Goal: Information Seeking & Learning: Compare options

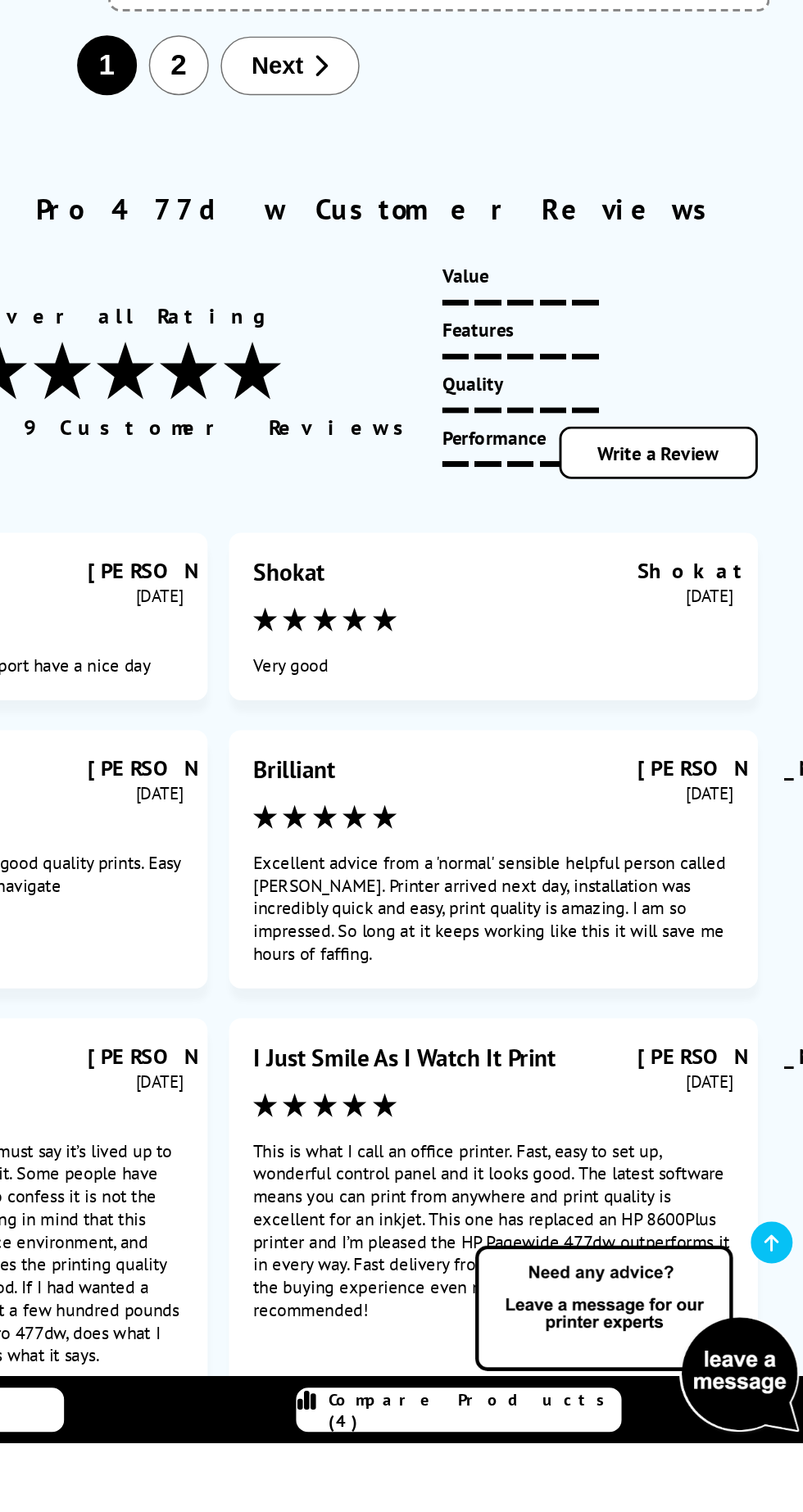
scroll to position [6188, 0]
click at [469, 1511] on icon "button" at bounding box center [471, 1537] width 11 height 16
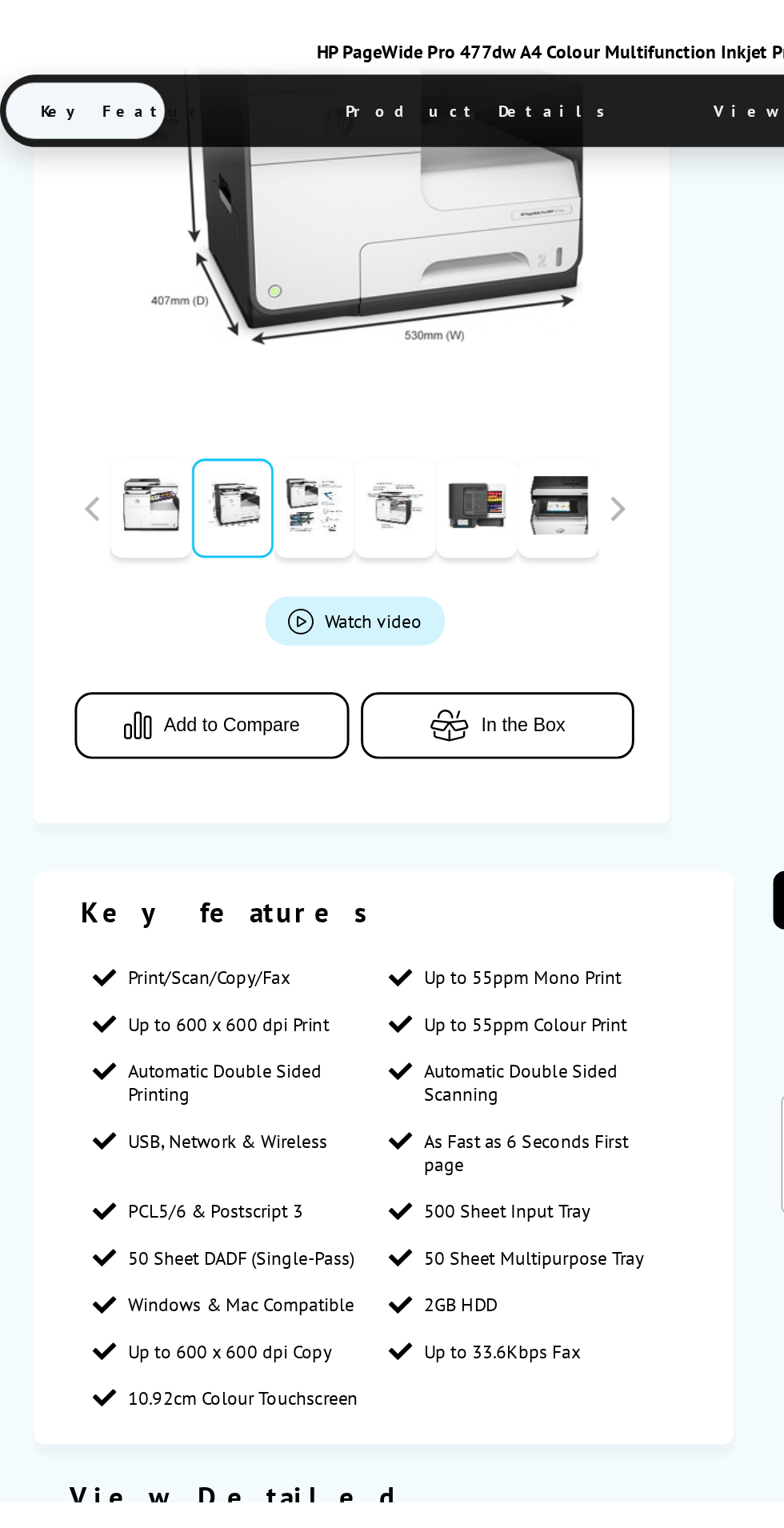
scroll to position [0, 0]
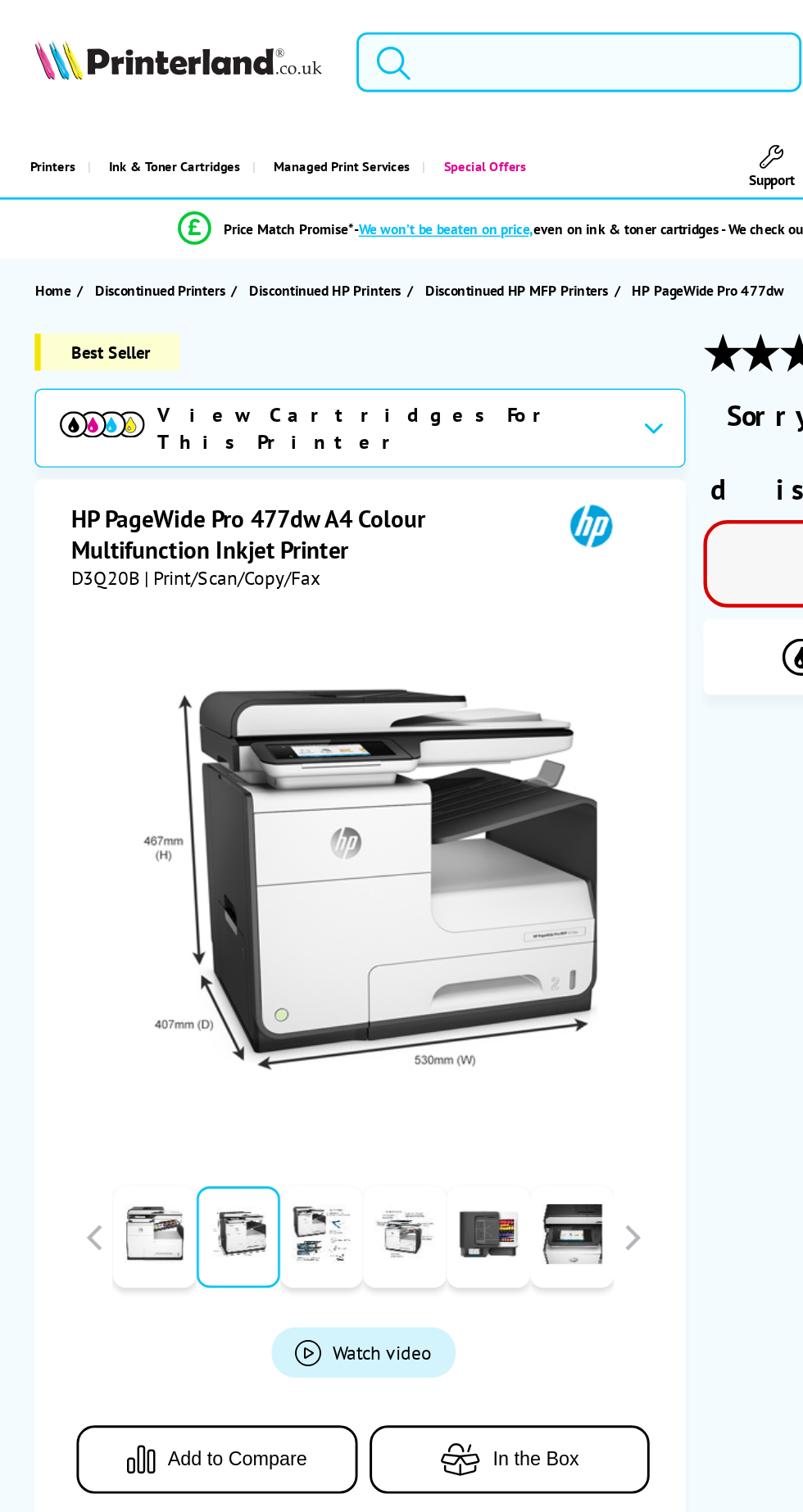
click at [412, 49] on input "search" at bounding box center [397, 42] width 306 height 41
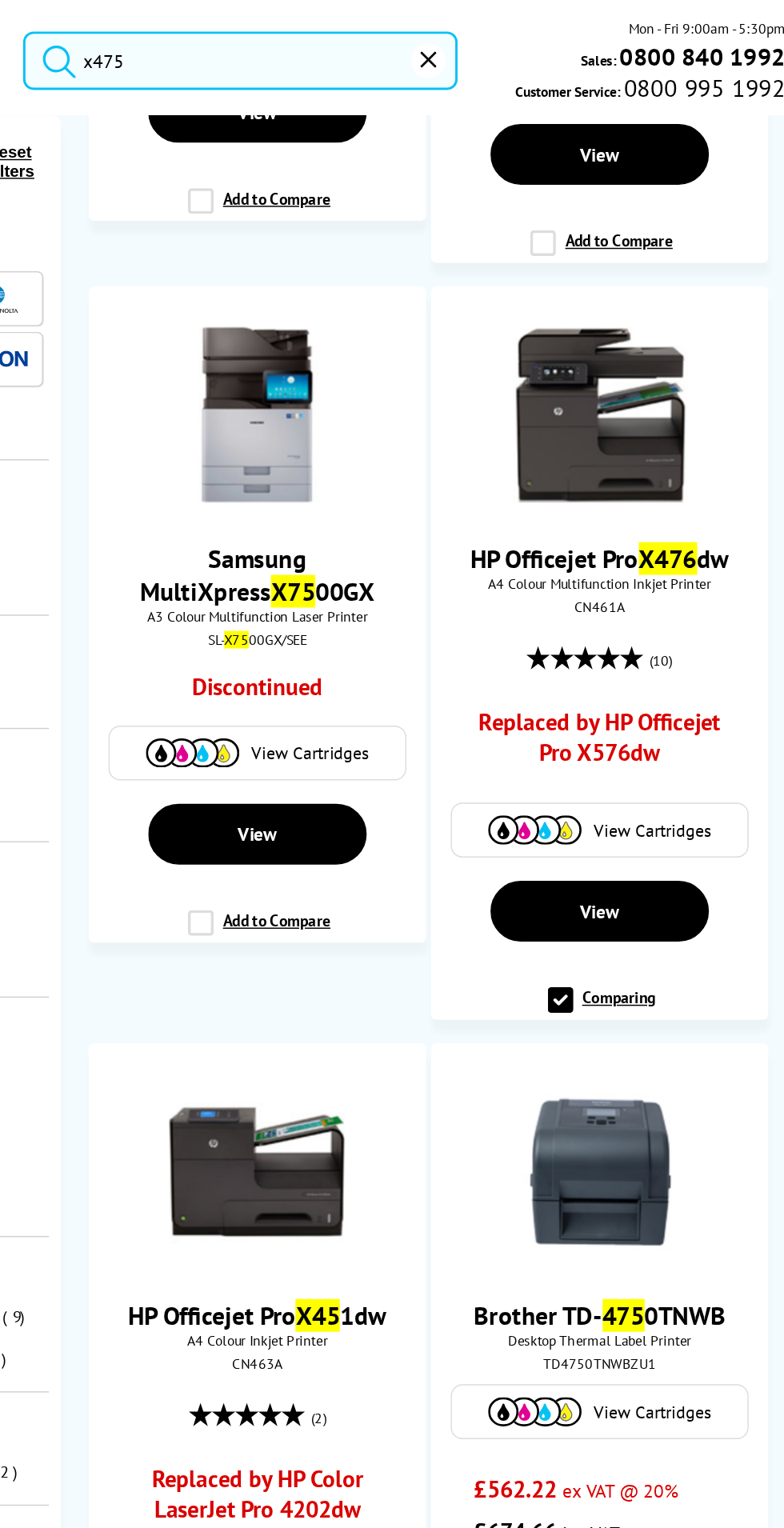
scroll to position [527, 0]
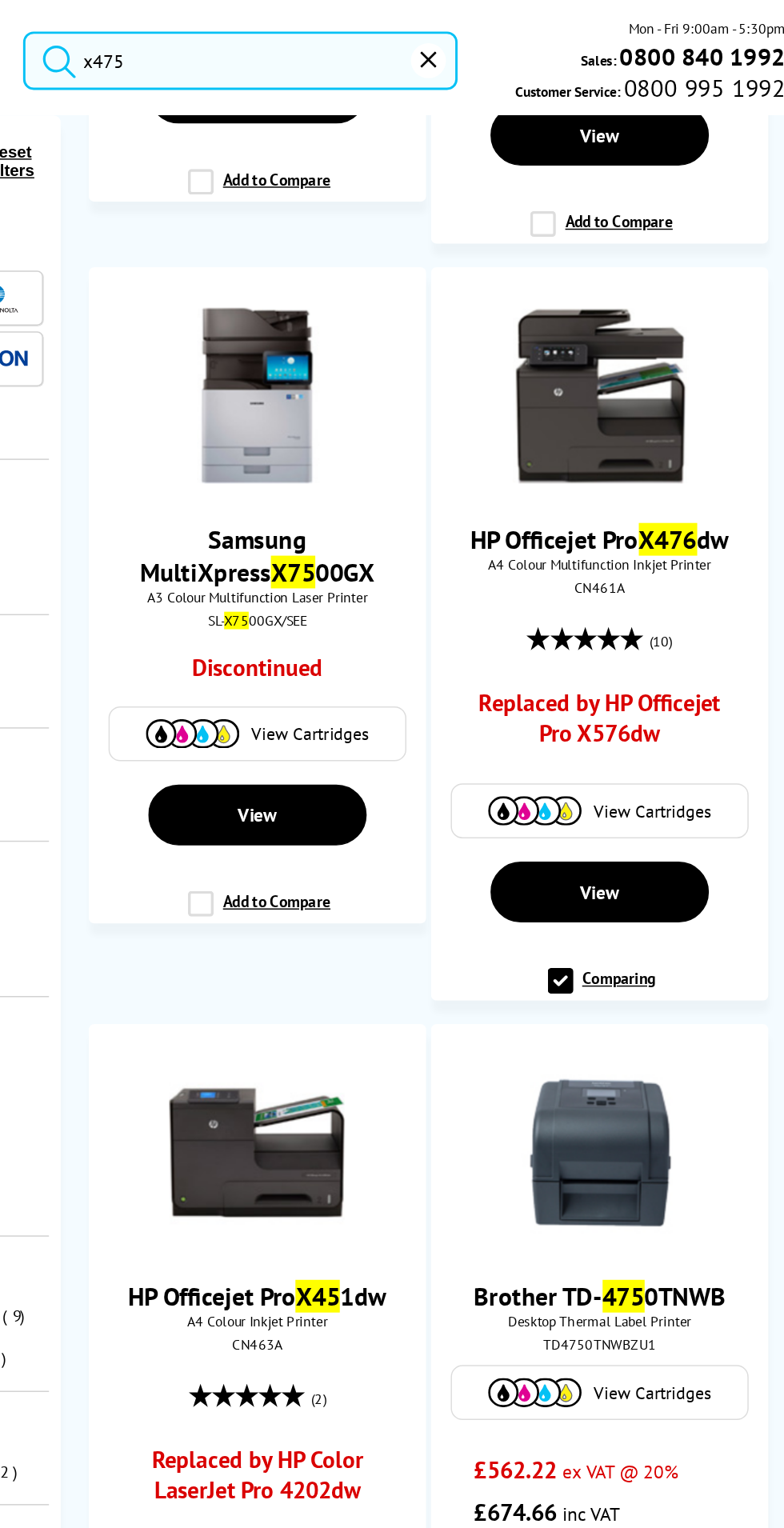
type input "x475"
click at [637, 300] on img at bounding box center [633, 271] width 120 height 120
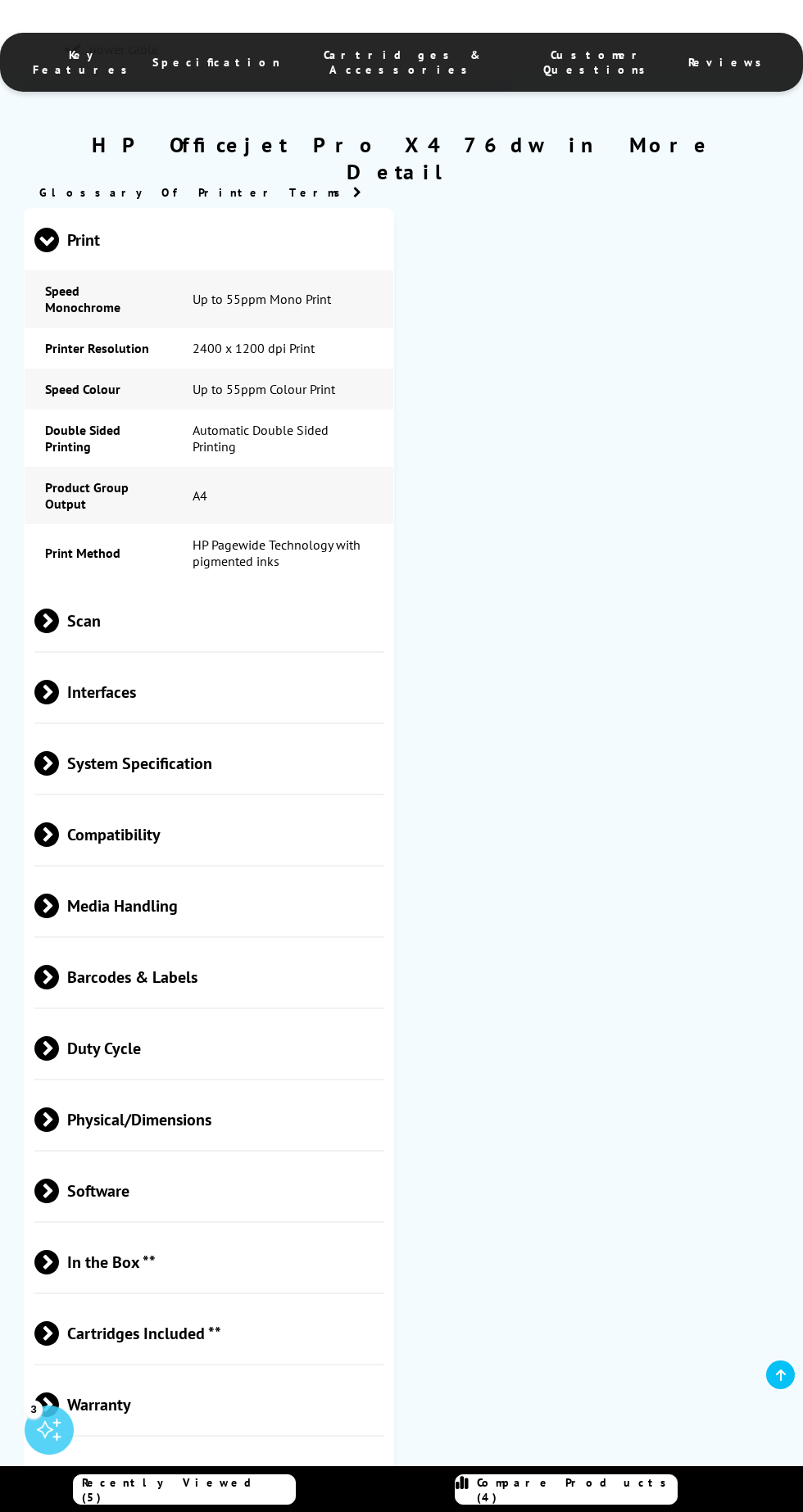
scroll to position [1846, 0]
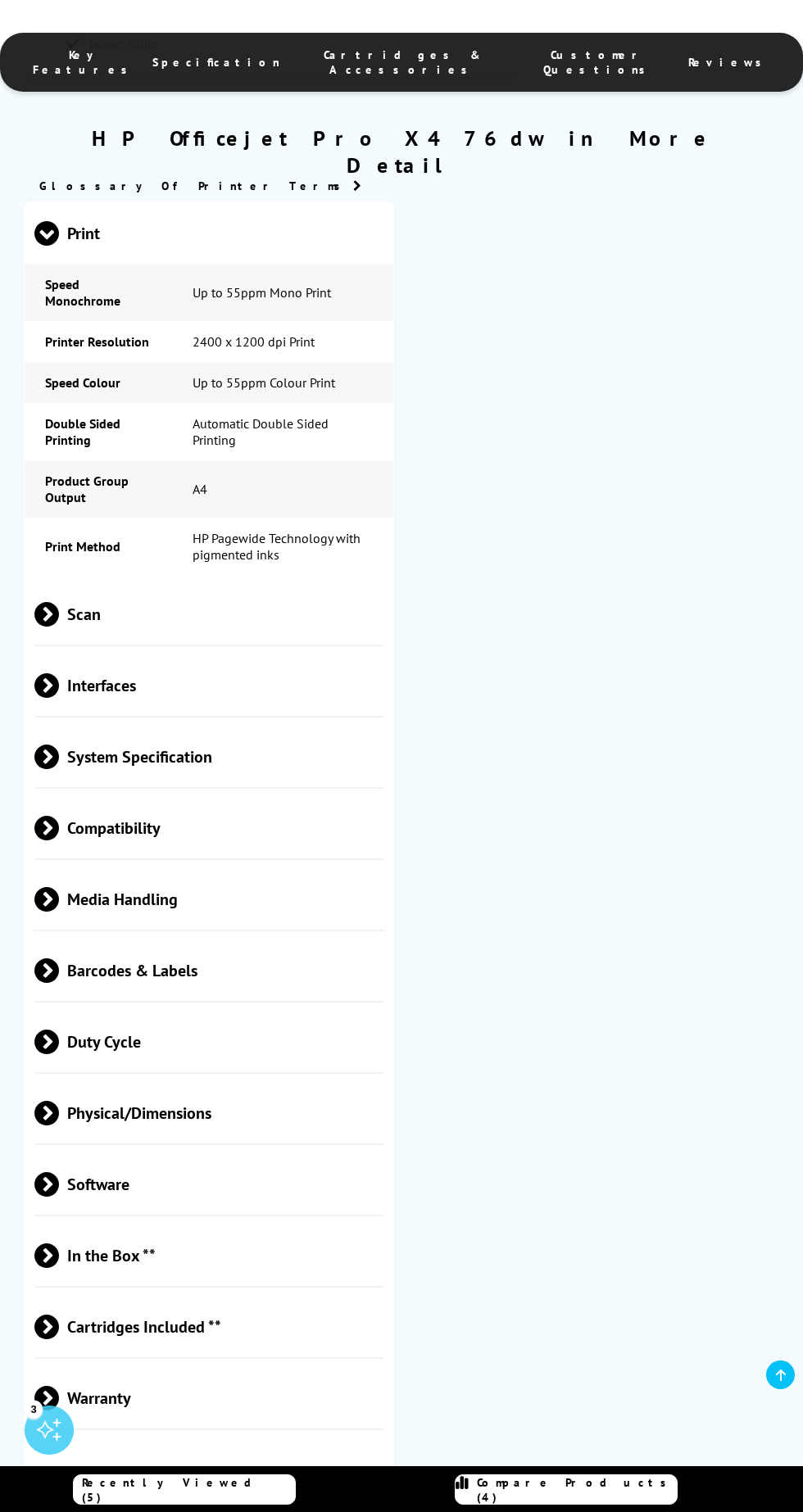
click at [205, 1082] on span "Physical/Dimensions" at bounding box center [209, 1112] width 350 height 61
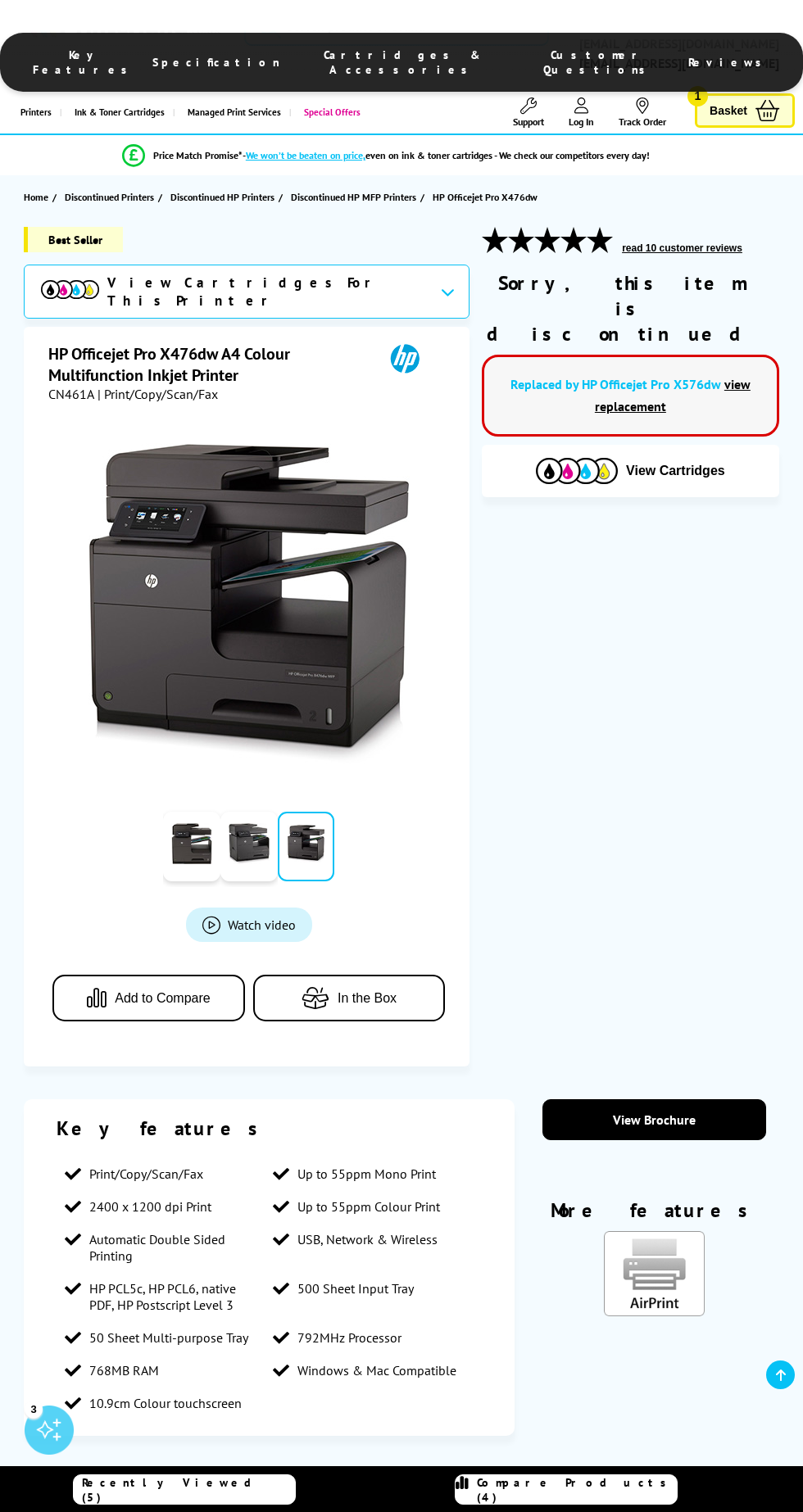
scroll to position [0, 0]
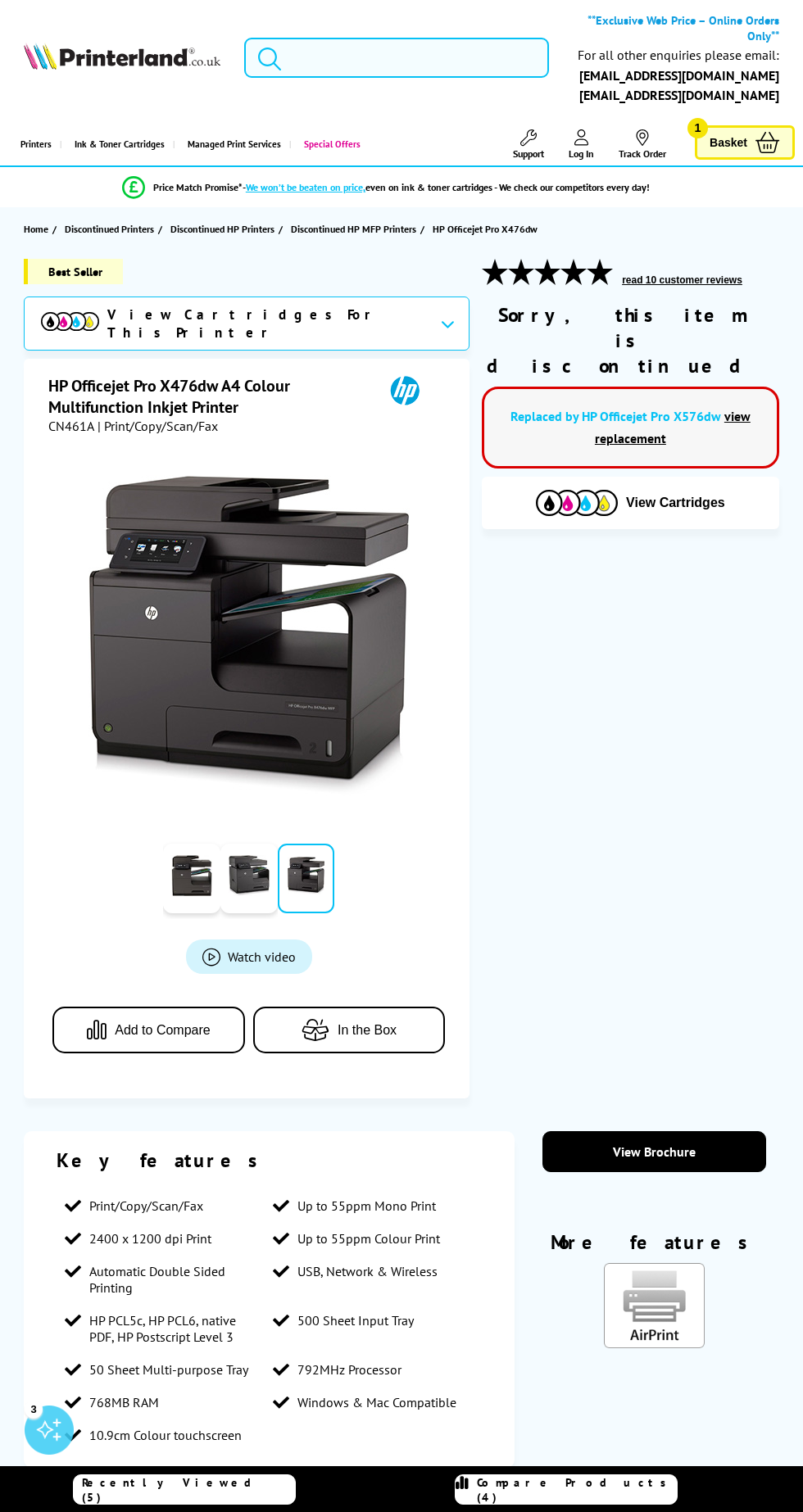
click at [435, 51] on input "search" at bounding box center [397, 57] width 306 height 41
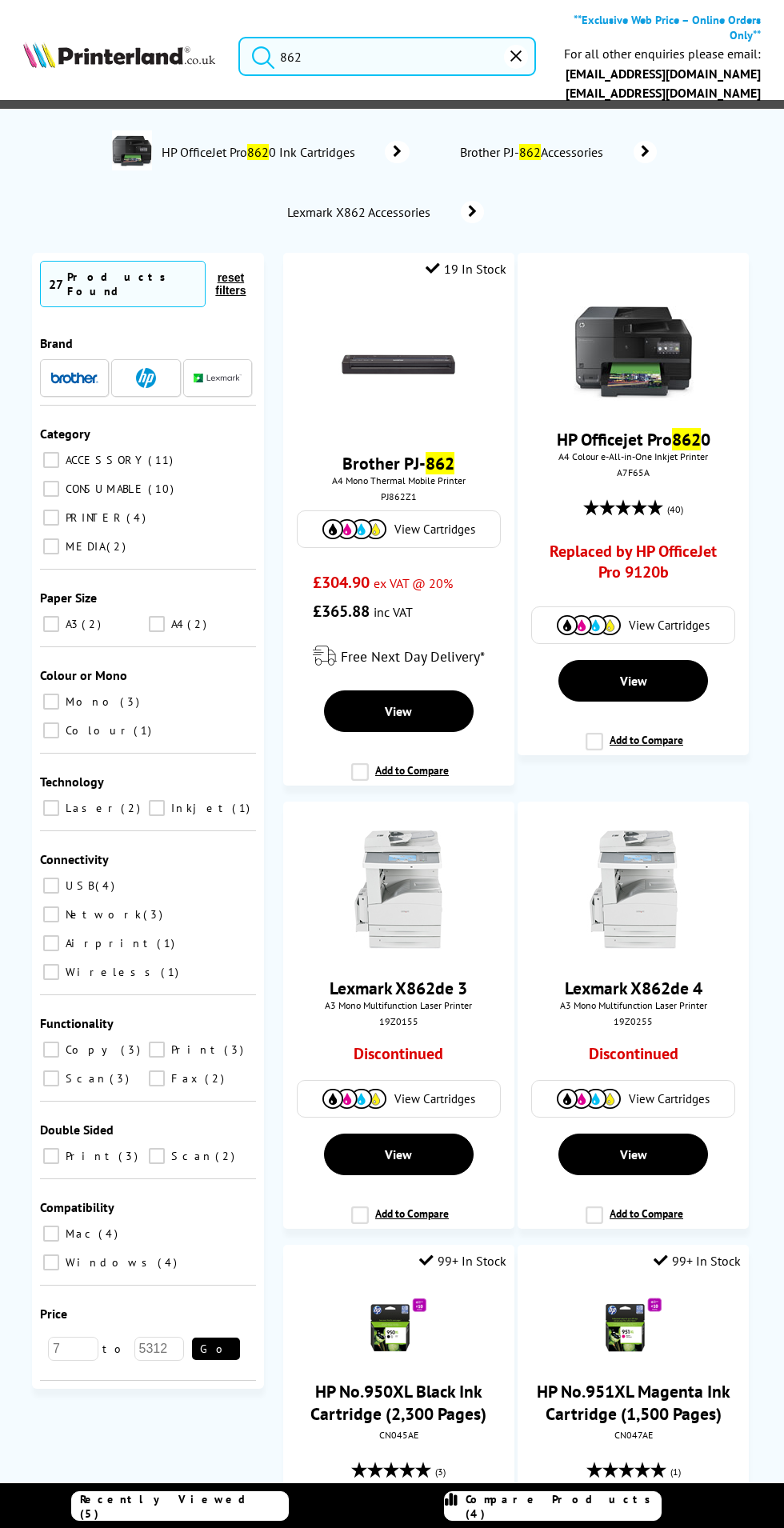
type input "862"
click at [644, 340] on img at bounding box center [633, 341] width 120 height 120
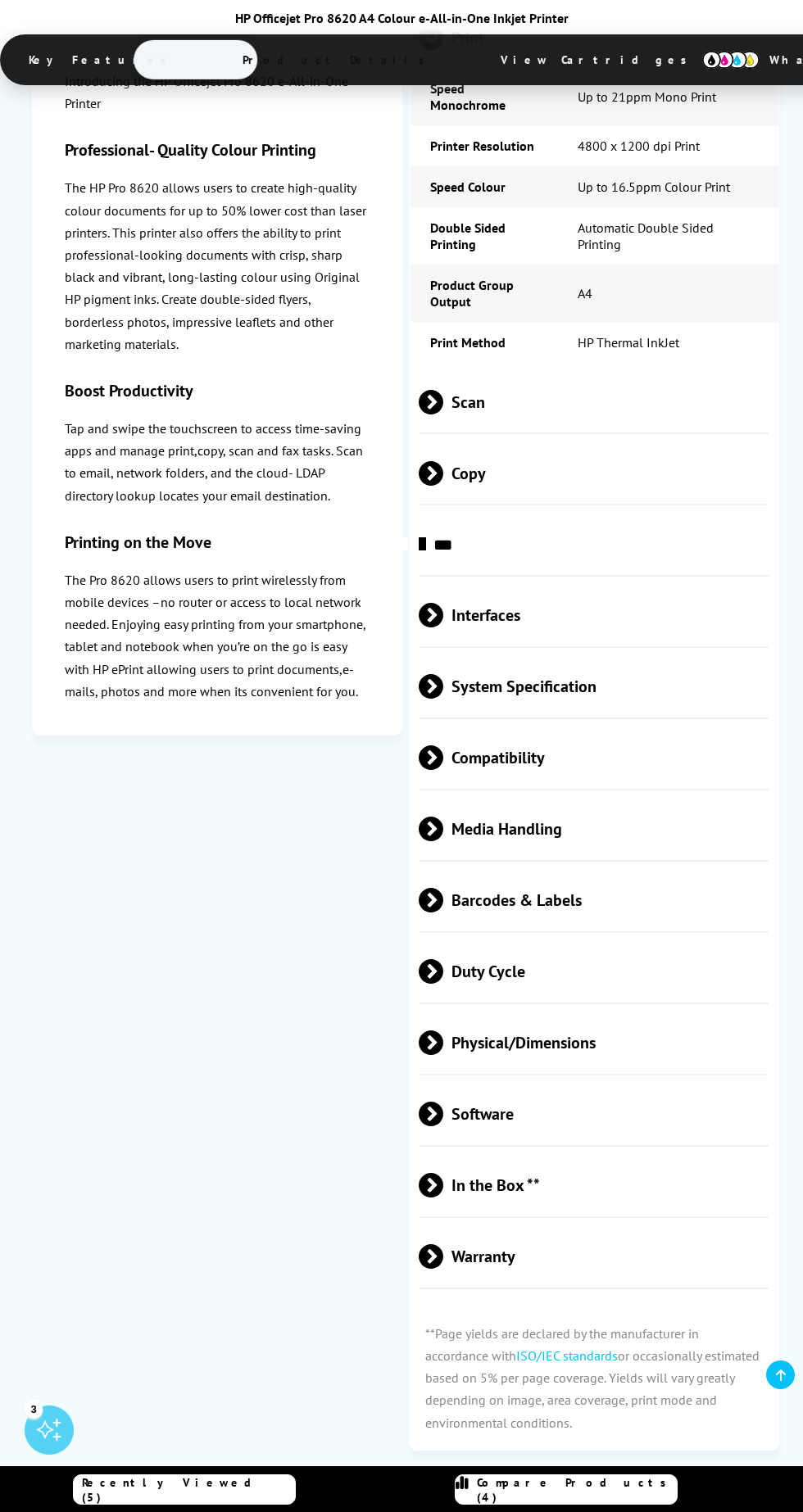
scroll to position [1938, 0]
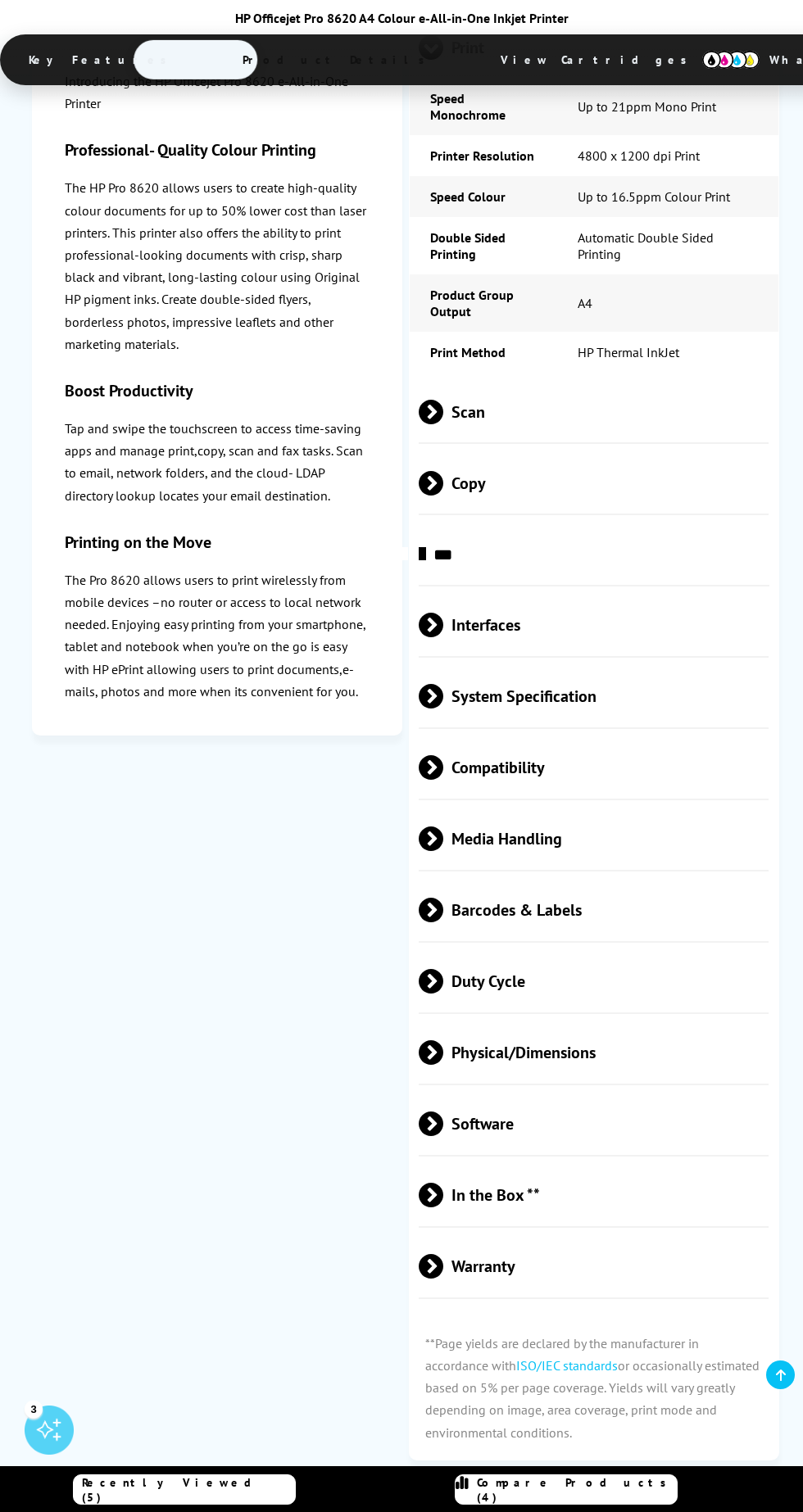
click at [531, 1023] on span "Physical/Dimensions" at bounding box center [594, 1053] width 350 height 61
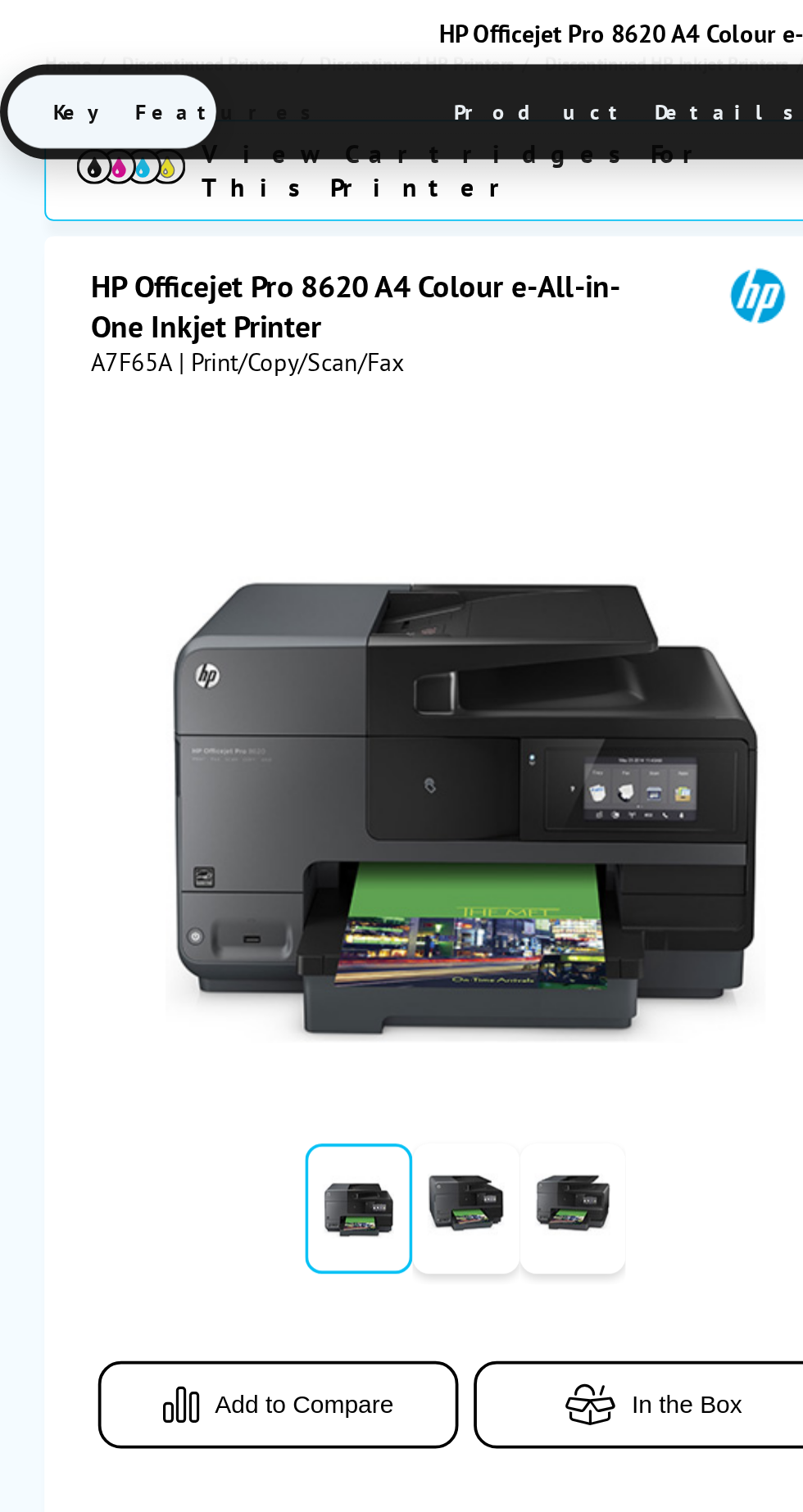
scroll to position [0, 0]
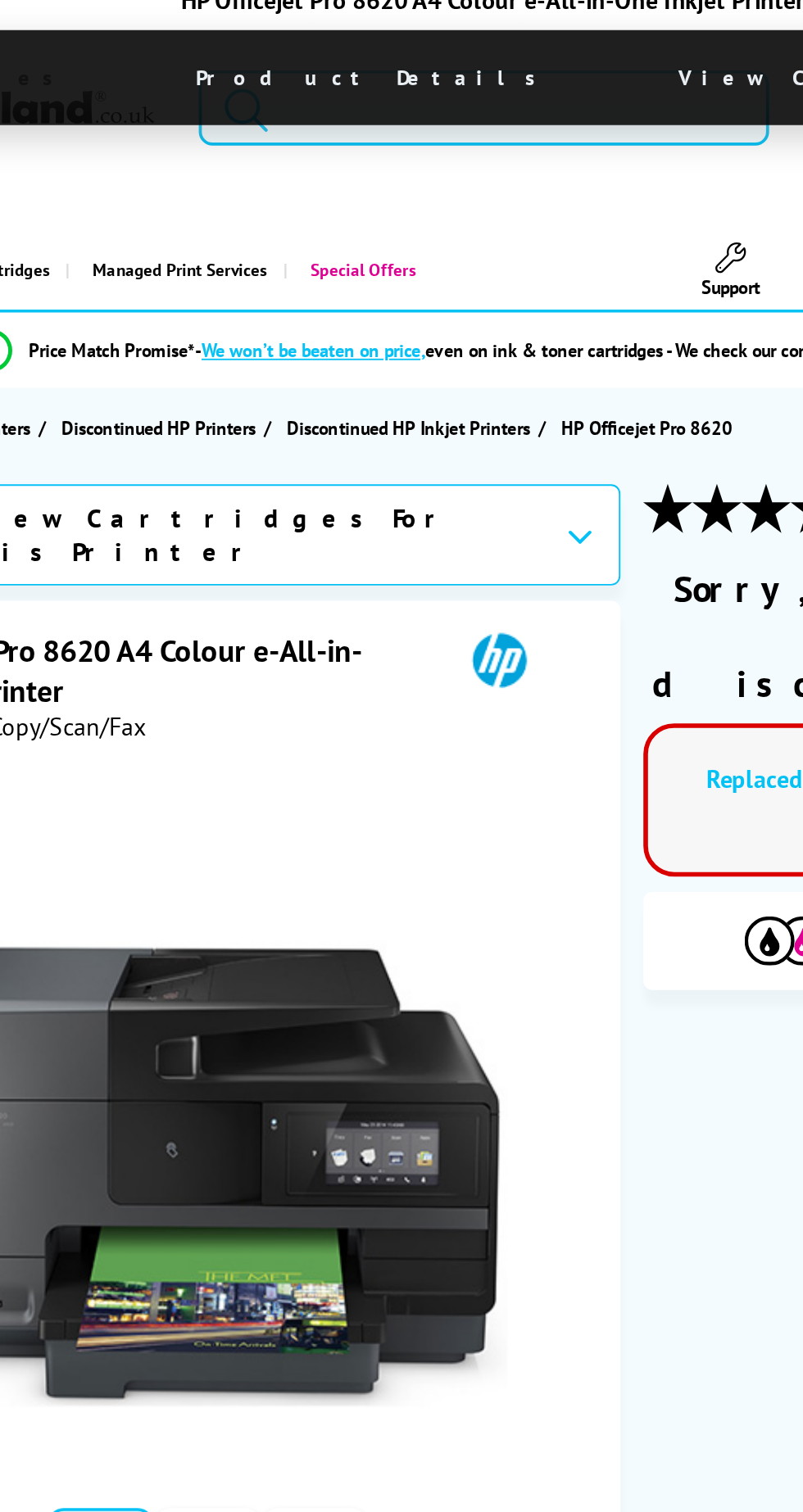
click at [417, 52] on input "search" at bounding box center [397, 57] width 306 height 41
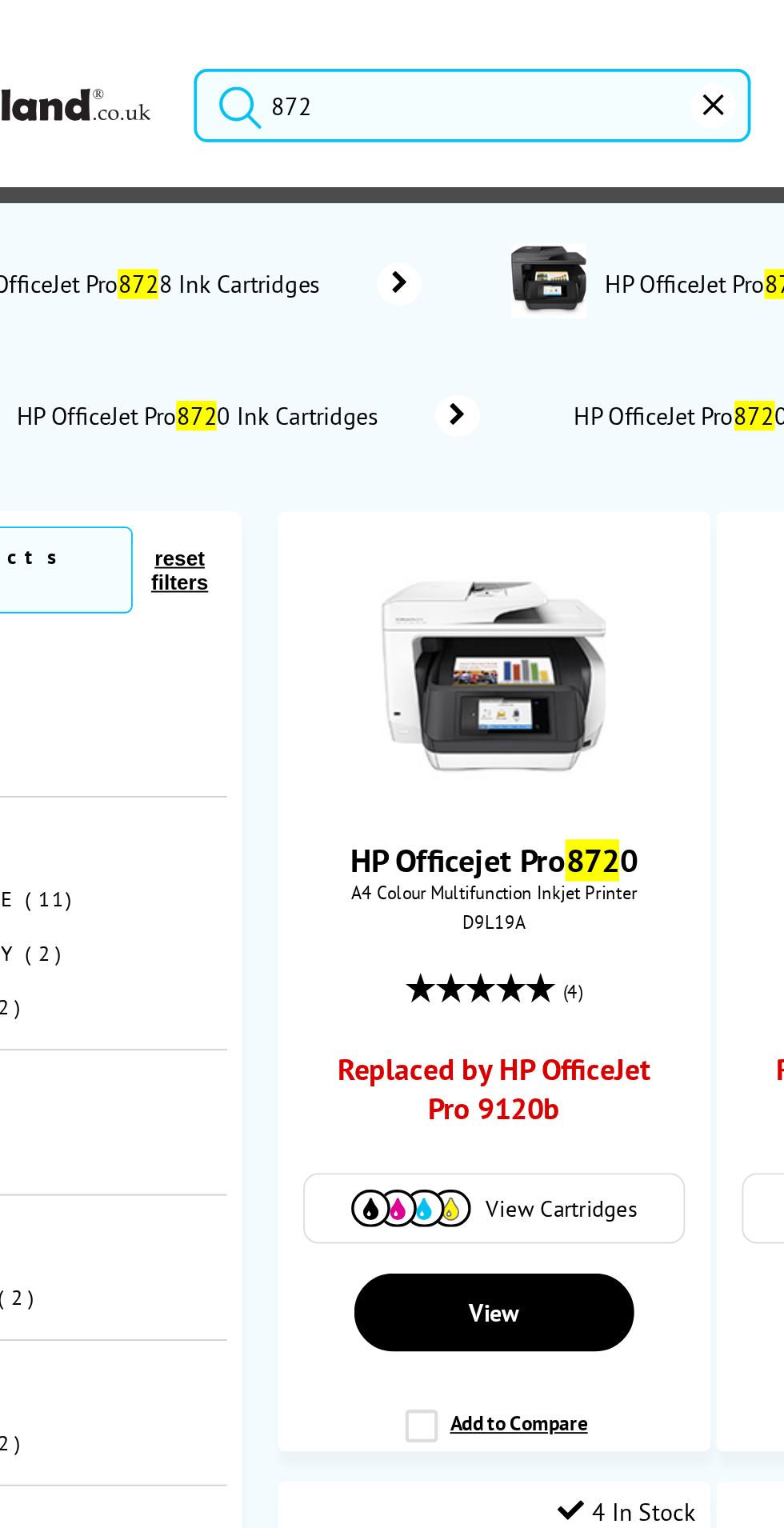
type input "872"
click at [431, 368] on img at bounding box center [399, 361] width 120 height 120
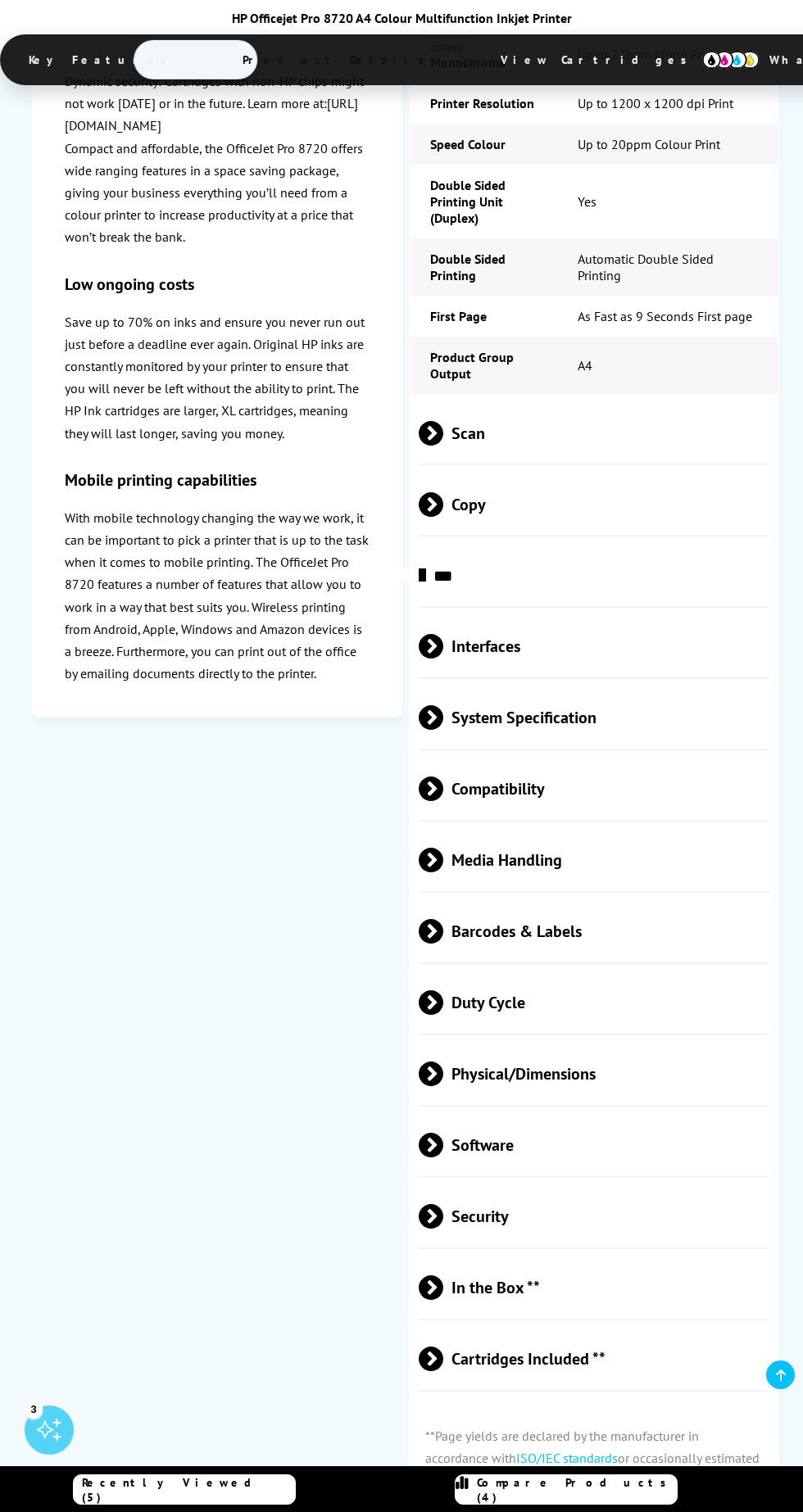
scroll to position [1981, 0]
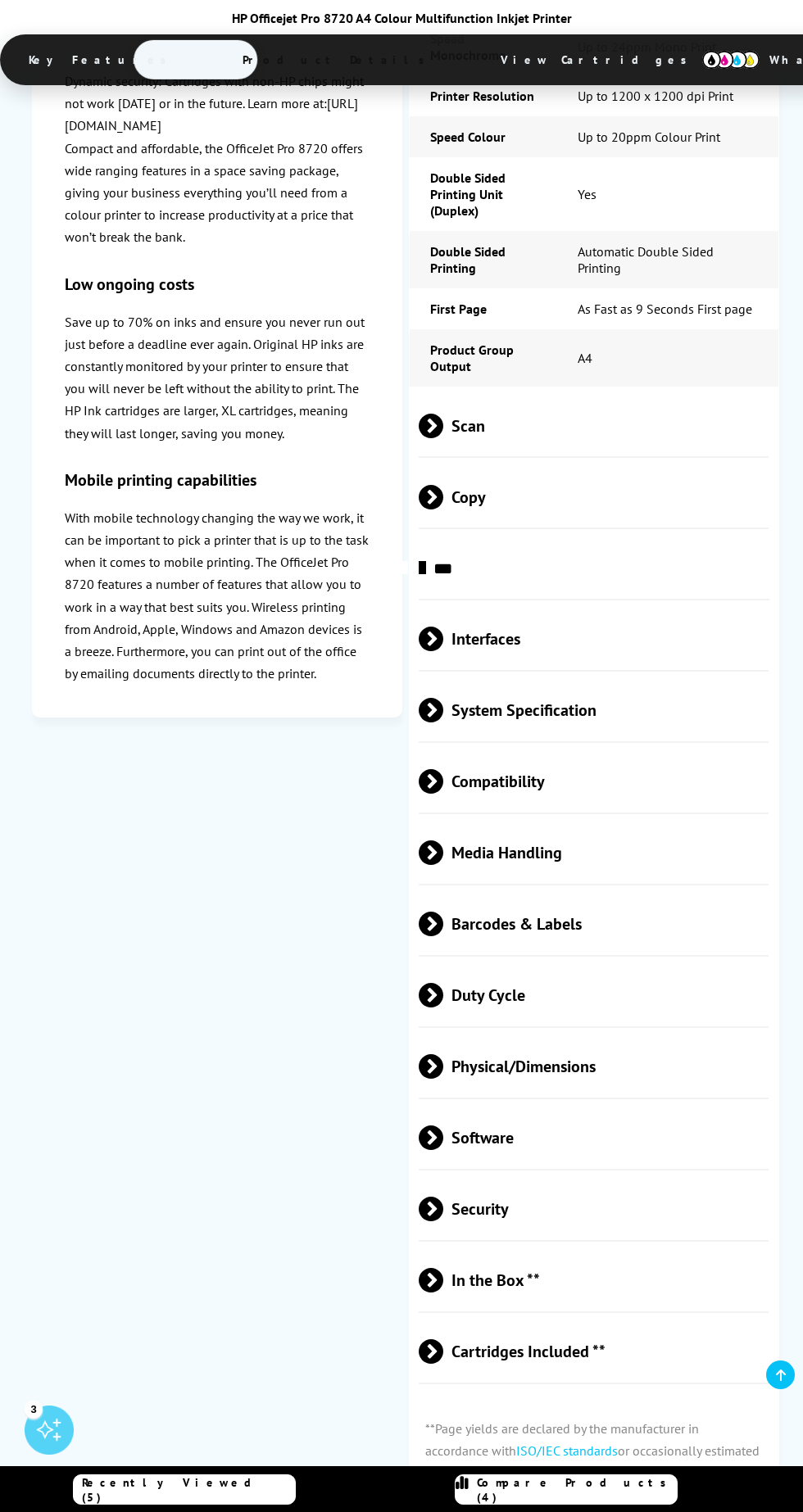
click at [548, 1036] on span "Physical/Dimensions" at bounding box center [594, 1067] width 350 height 61
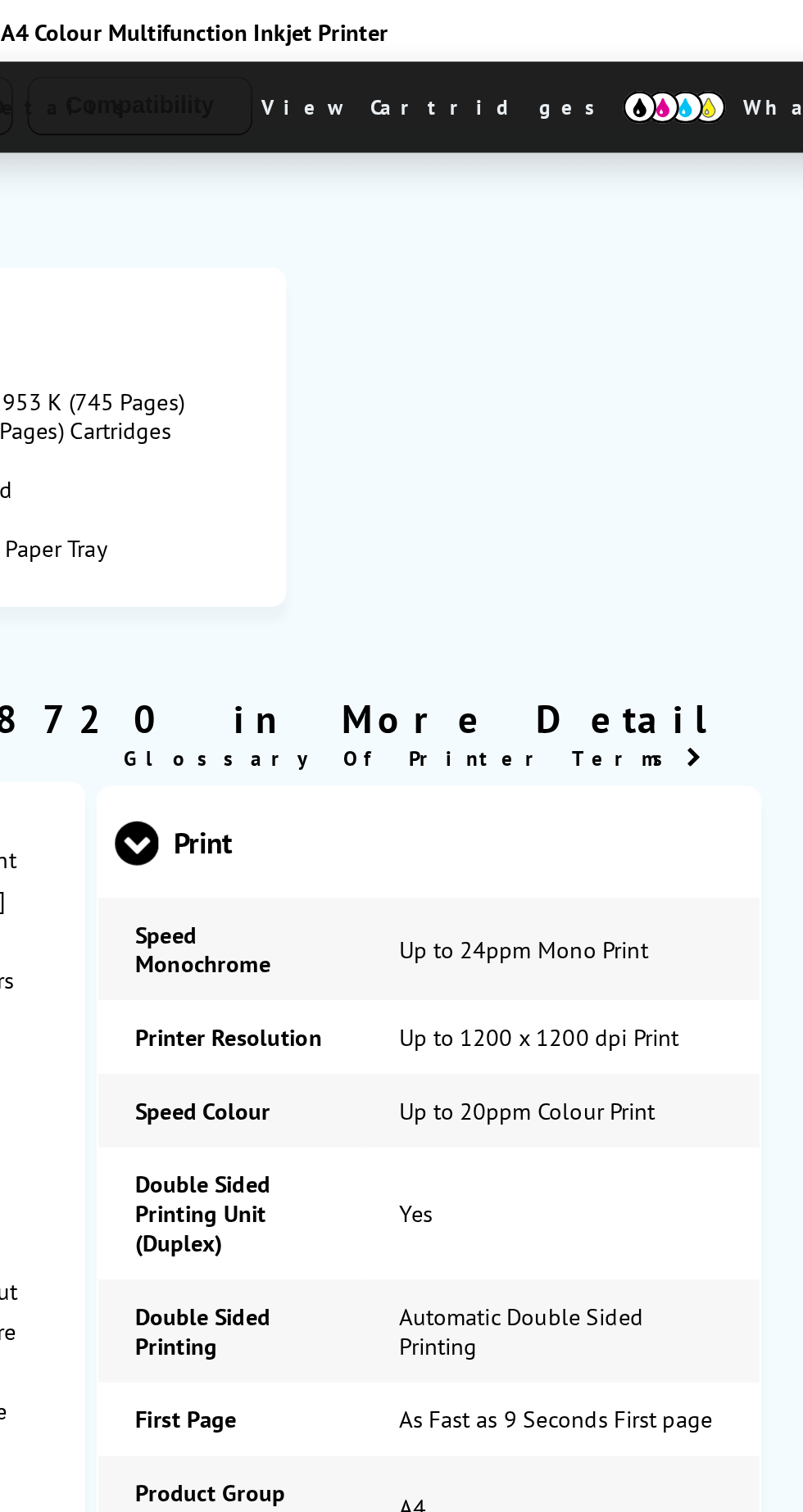
scroll to position [0, 0]
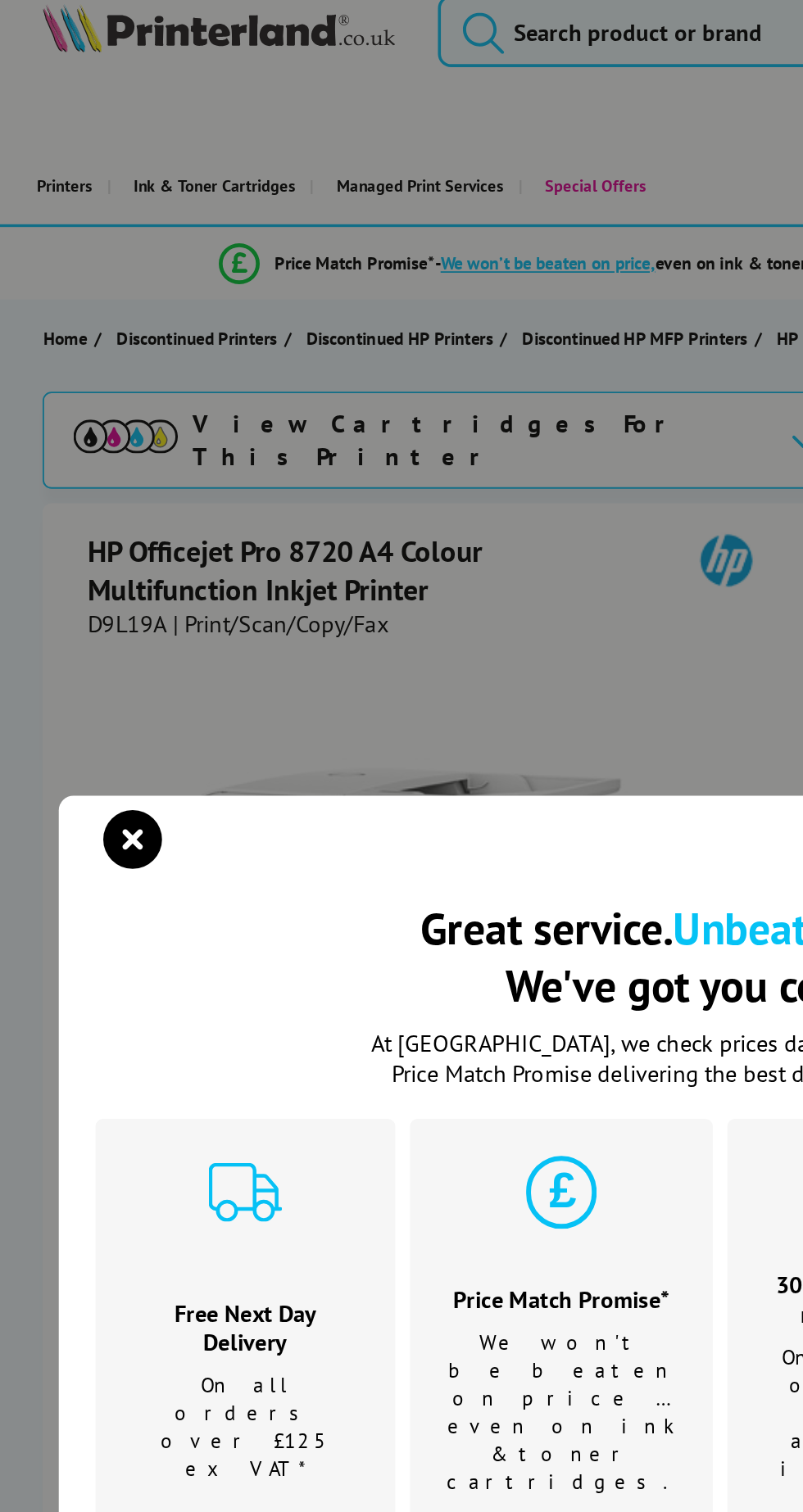
click at [62, 492] on icon "close modal" at bounding box center [74, 508] width 33 height 32
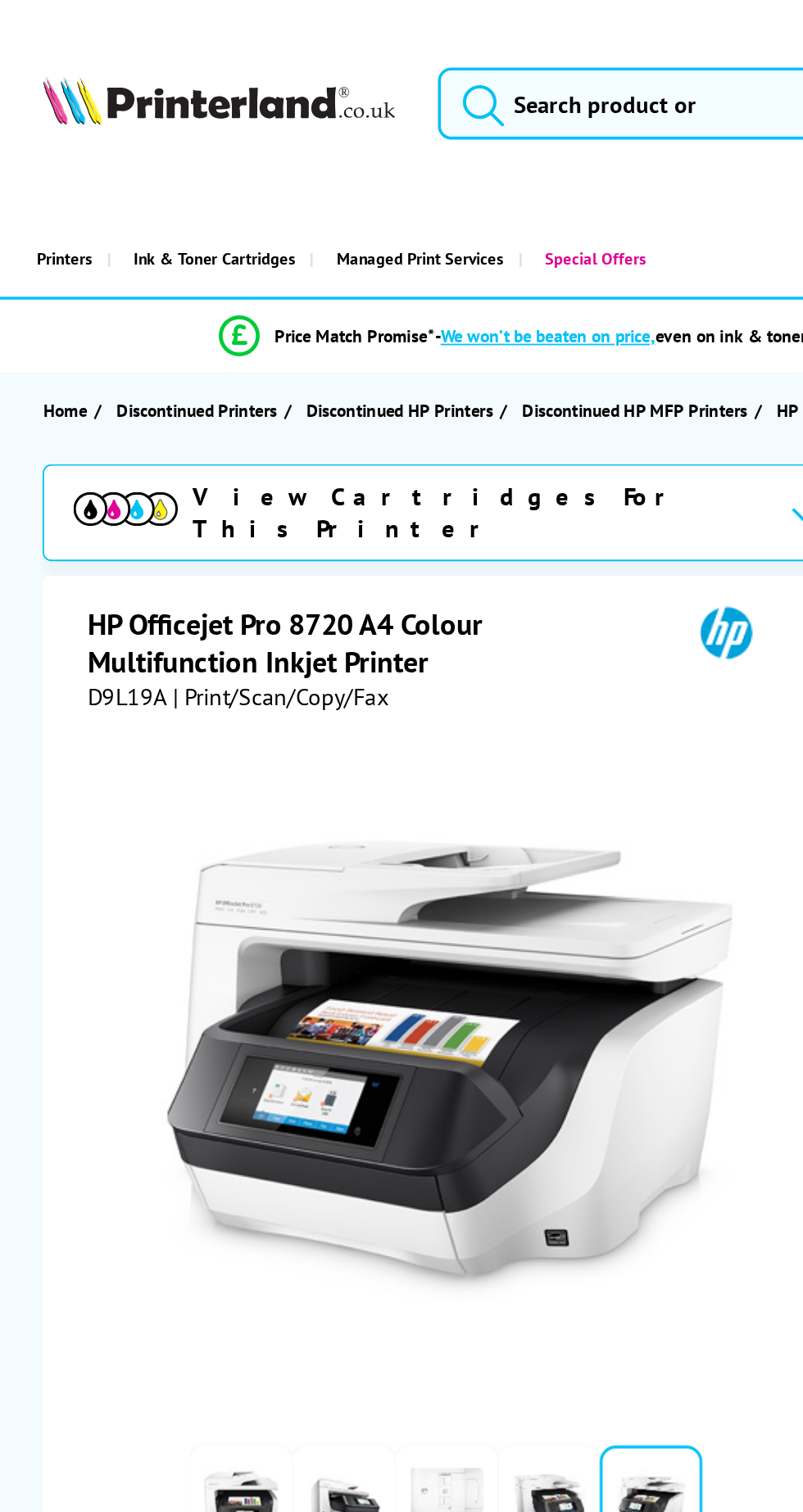
click at [226, 221] on span "Discontinued HP Printers" at bounding box center [222, 229] width 104 height 17
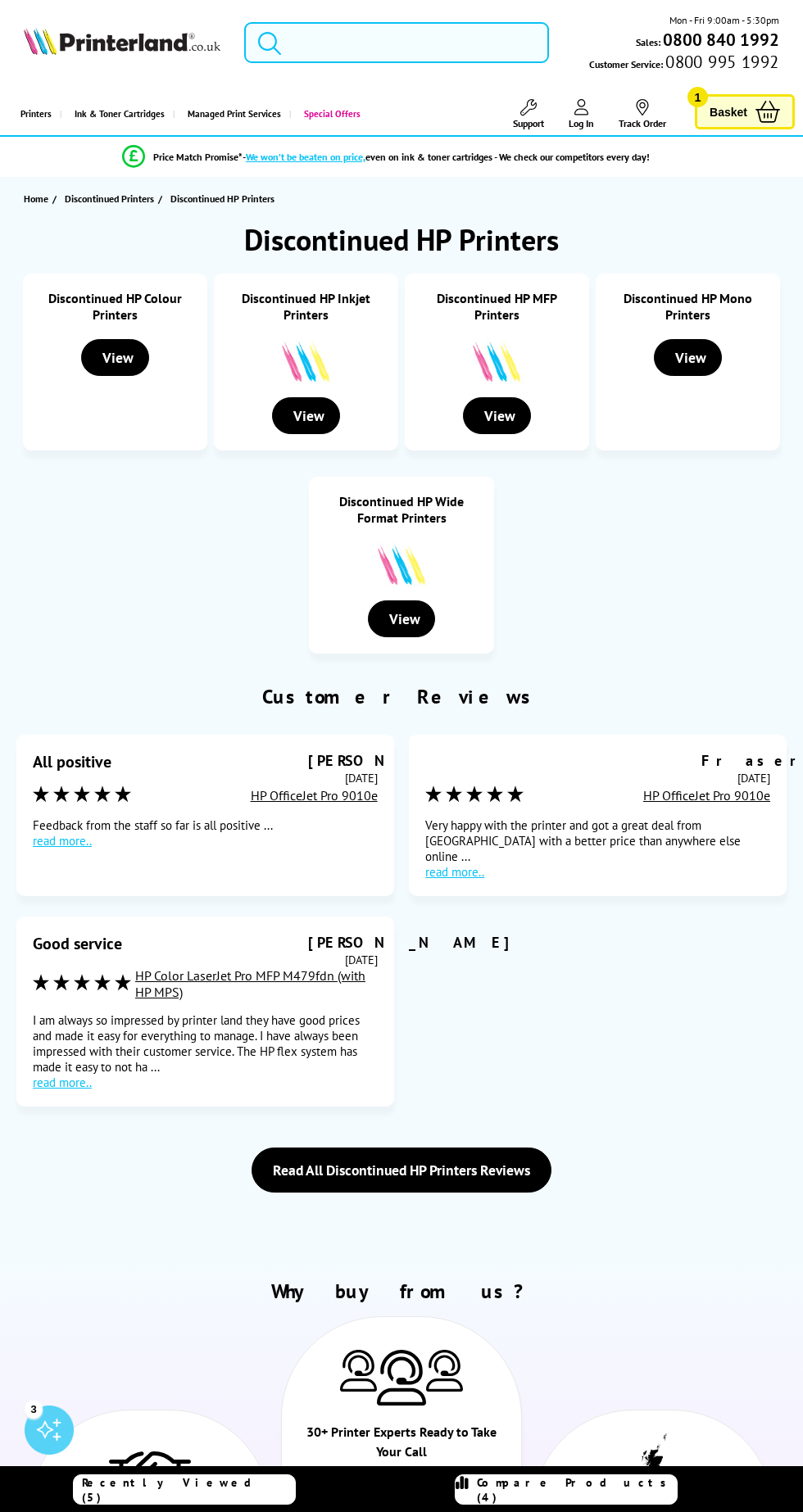
click at [430, 45] on input "search" at bounding box center [397, 42] width 306 height 41
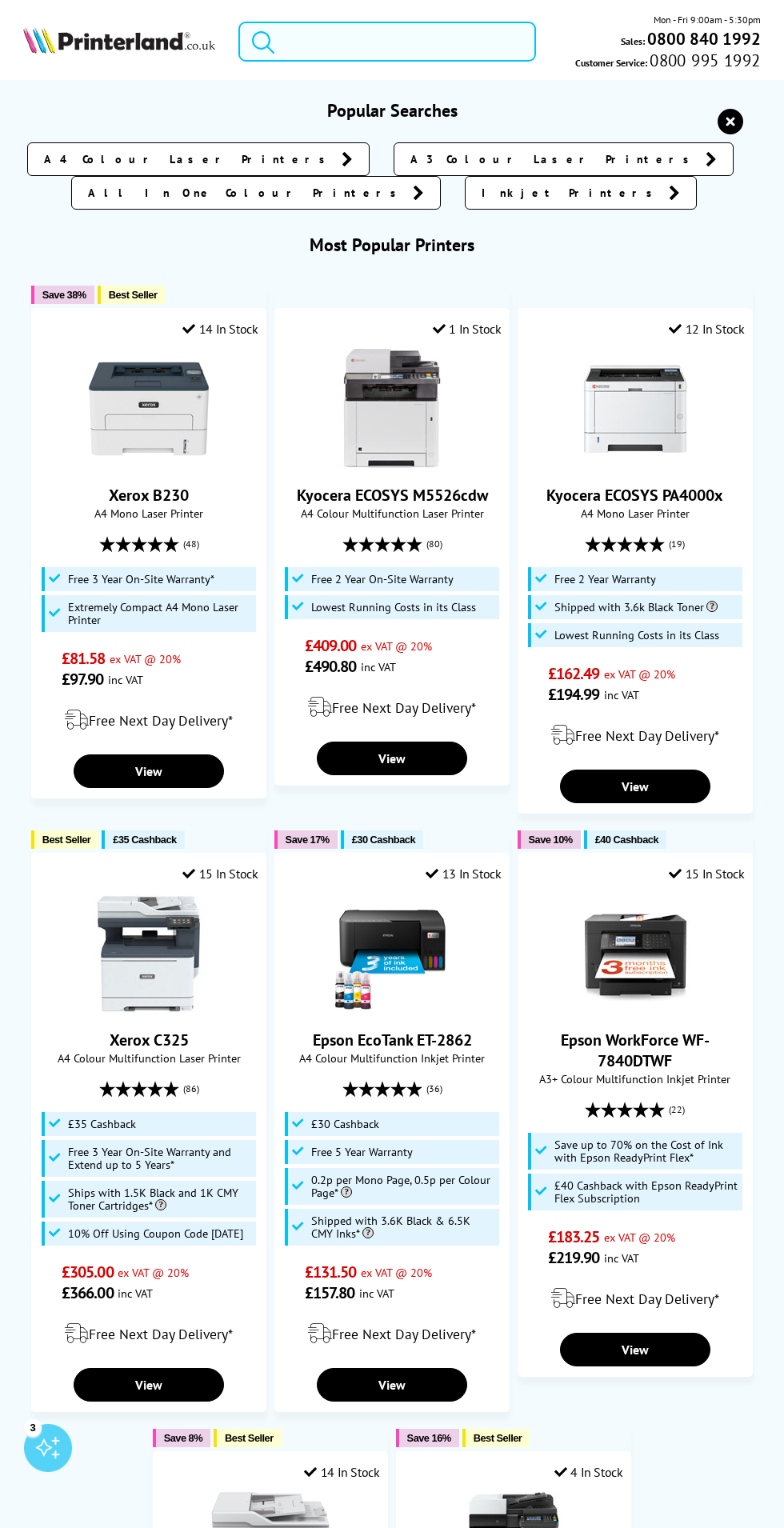
click at [389, 42] on input "search" at bounding box center [387, 41] width 299 height 40
type input "c"
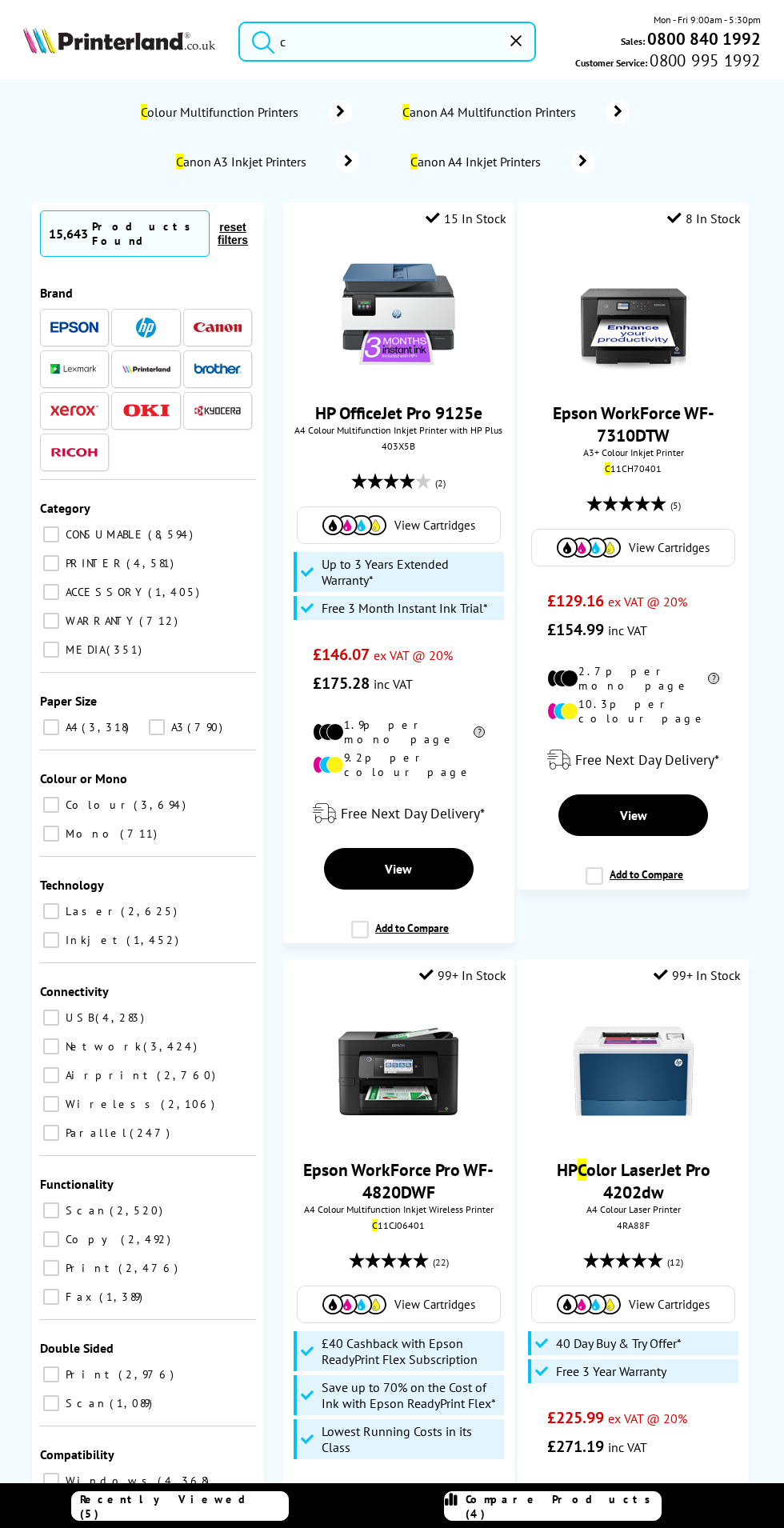
click at [351, 35] on input "c" at bounding box center [387, 41] width 299 height 40
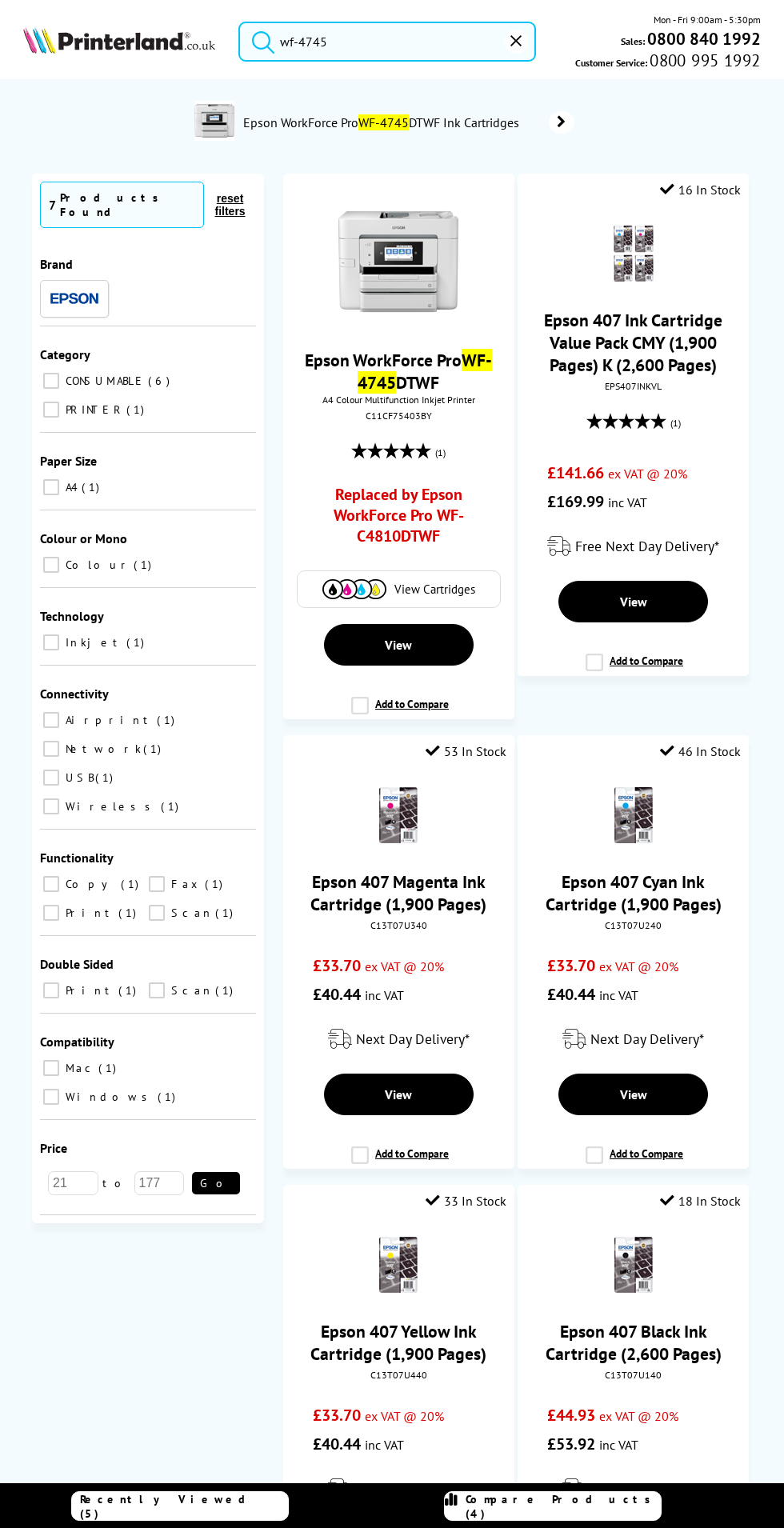
type input "wf-4745"
click at [412, 278] on img at bounding box center [399, 261] width 120 height 120
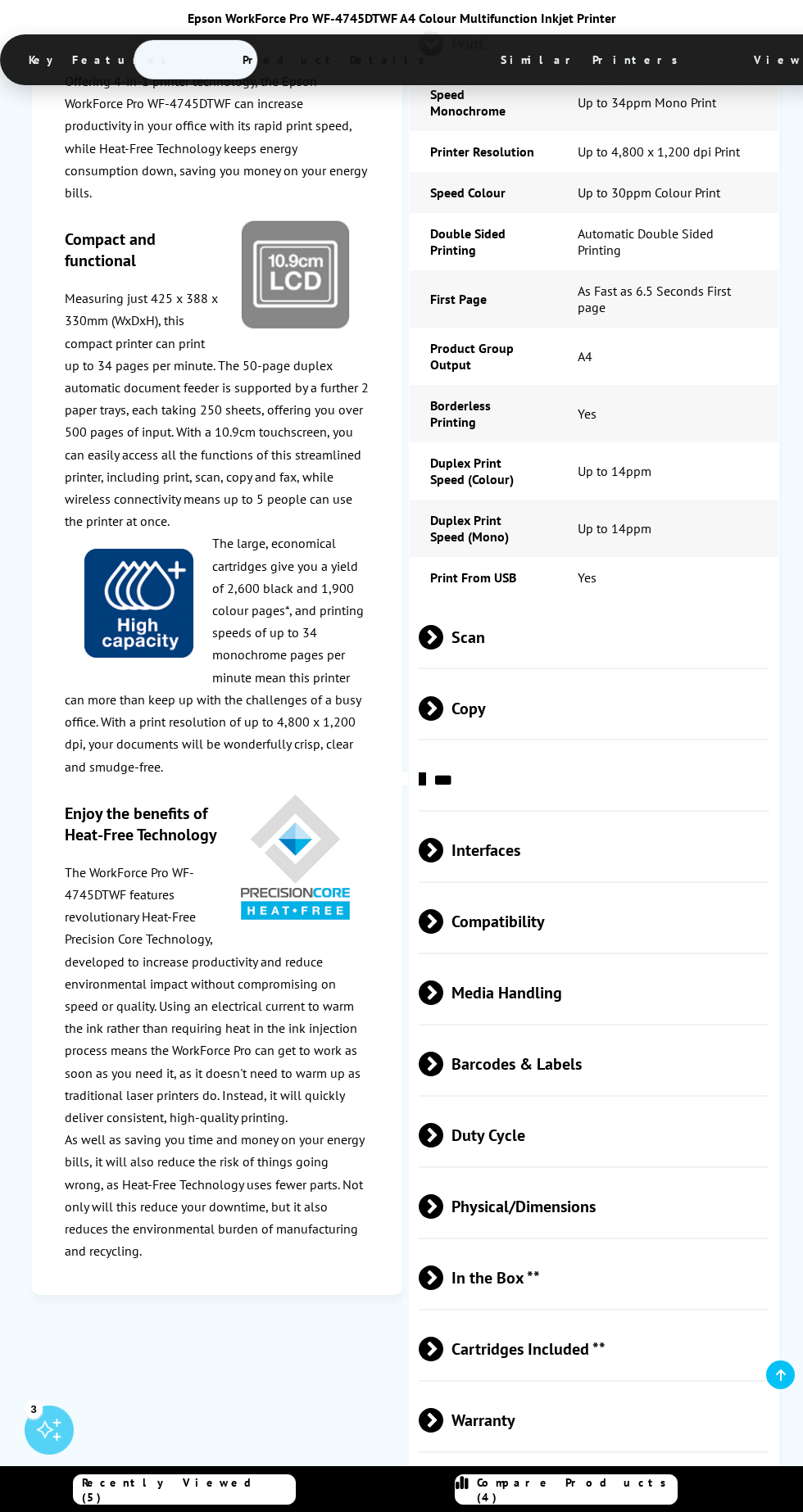
scroll to position [2014, 0]
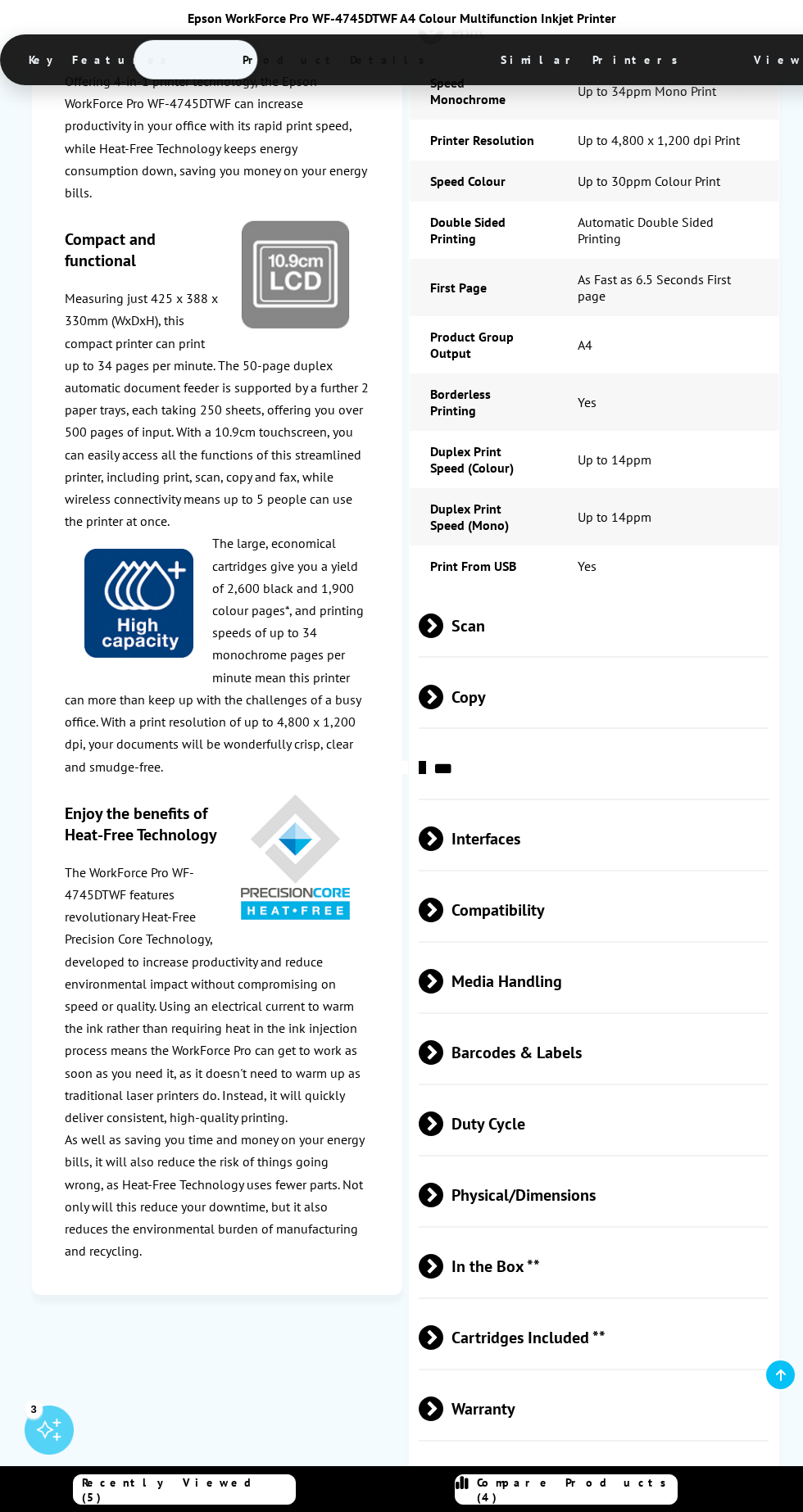
click at [528, 1165] on span "Physical/Dimensions" at bounding box center [594, 1196] width 350 height 61
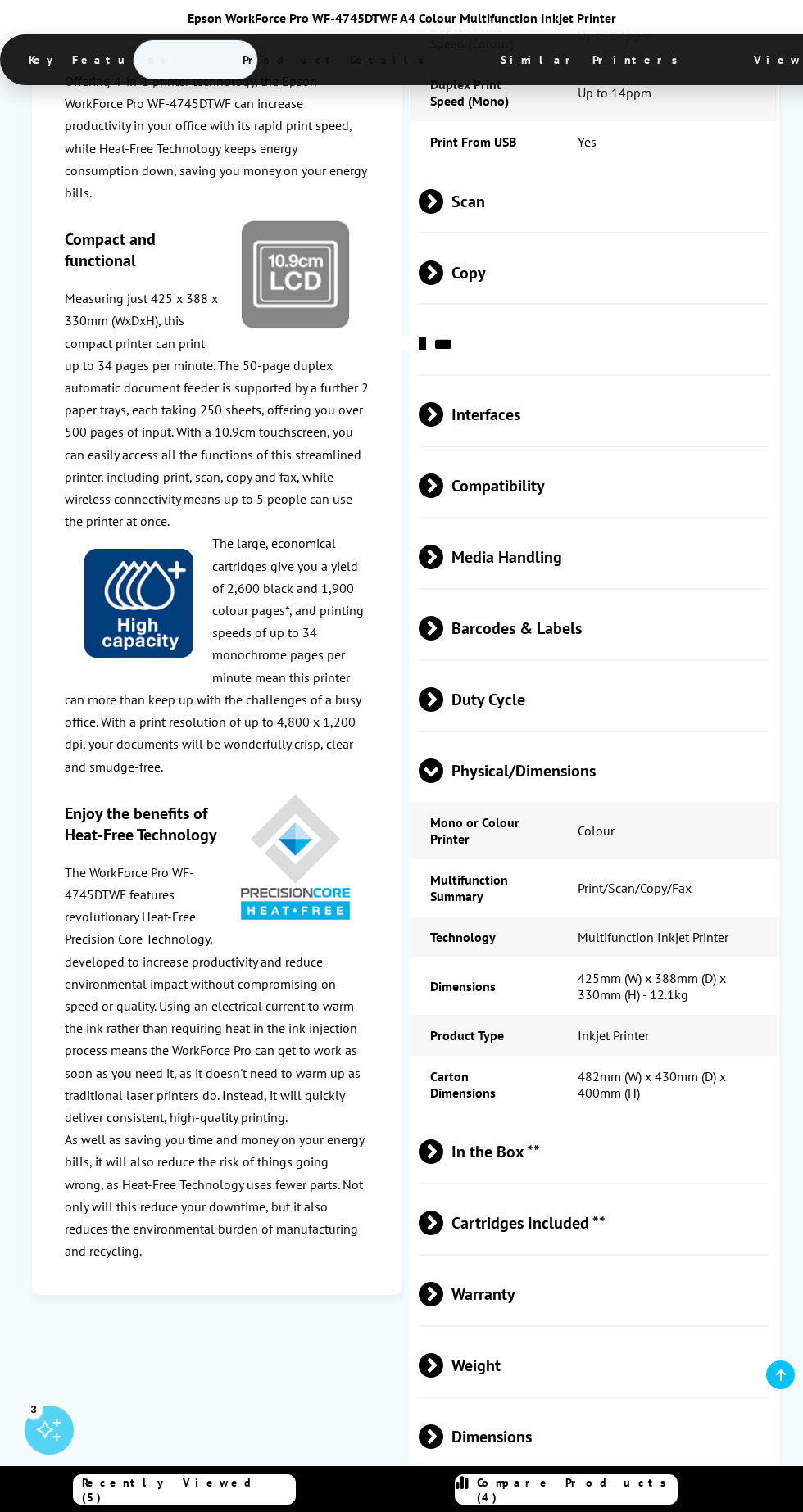
scroll to position [2438, 0]
click at [576, 1192] on span "Cartridges Included **" at bounding box center [594, 1222] width 350 height 61
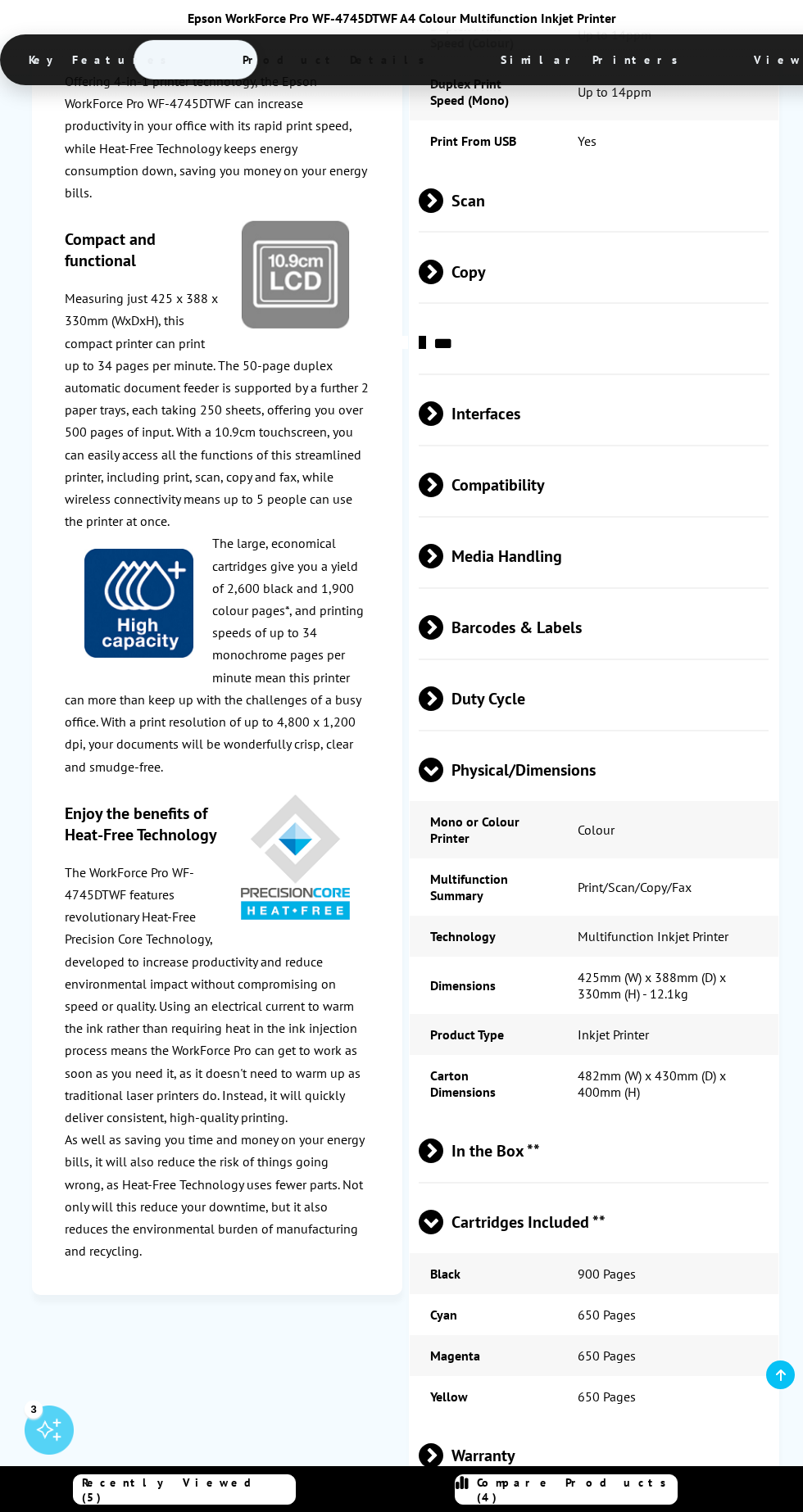
click at [537, 1120] on span "In the Box **" at bounding box center [594, 1151] width 350 height 61
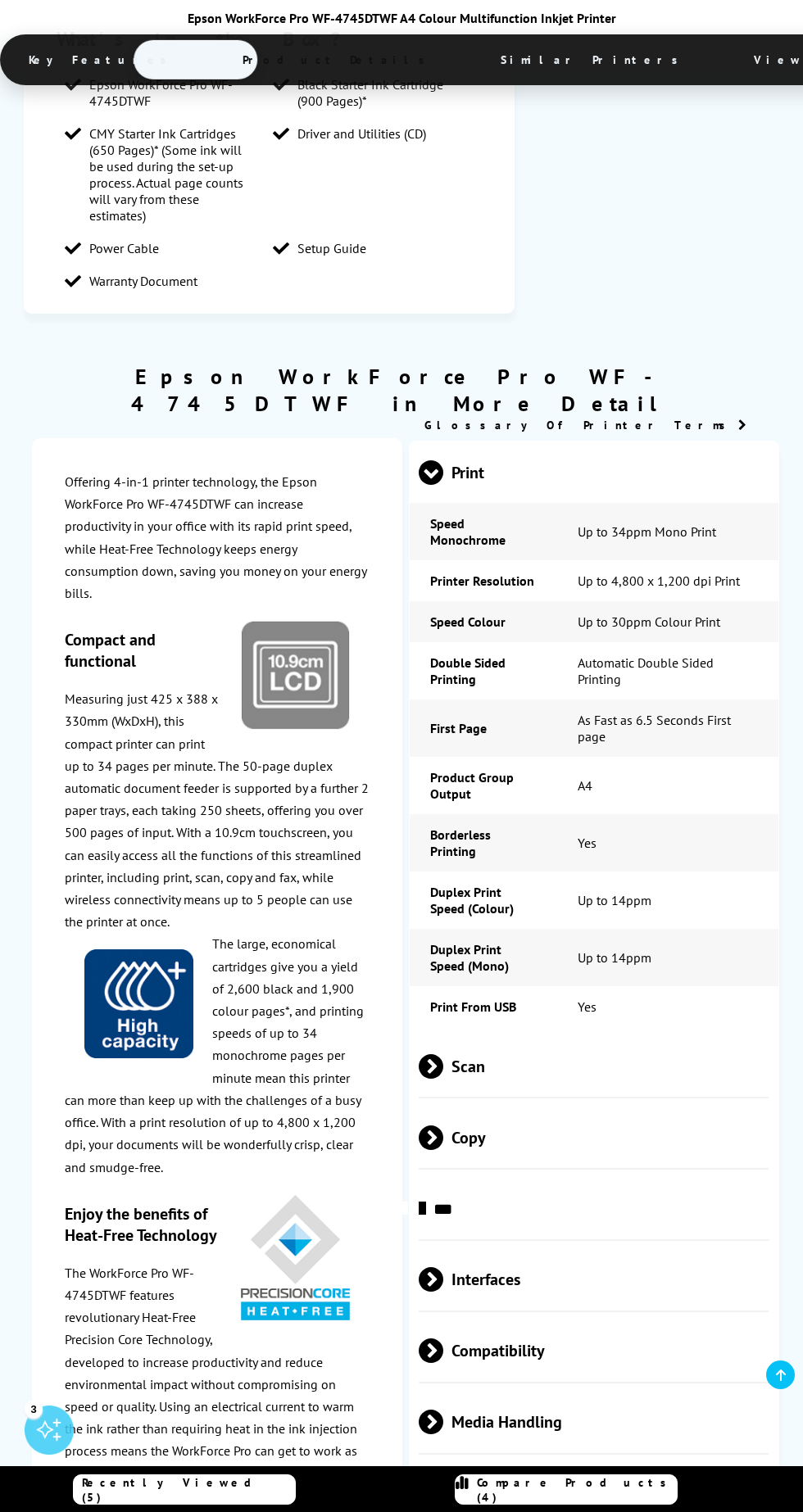
scroll to position [1566, 0]
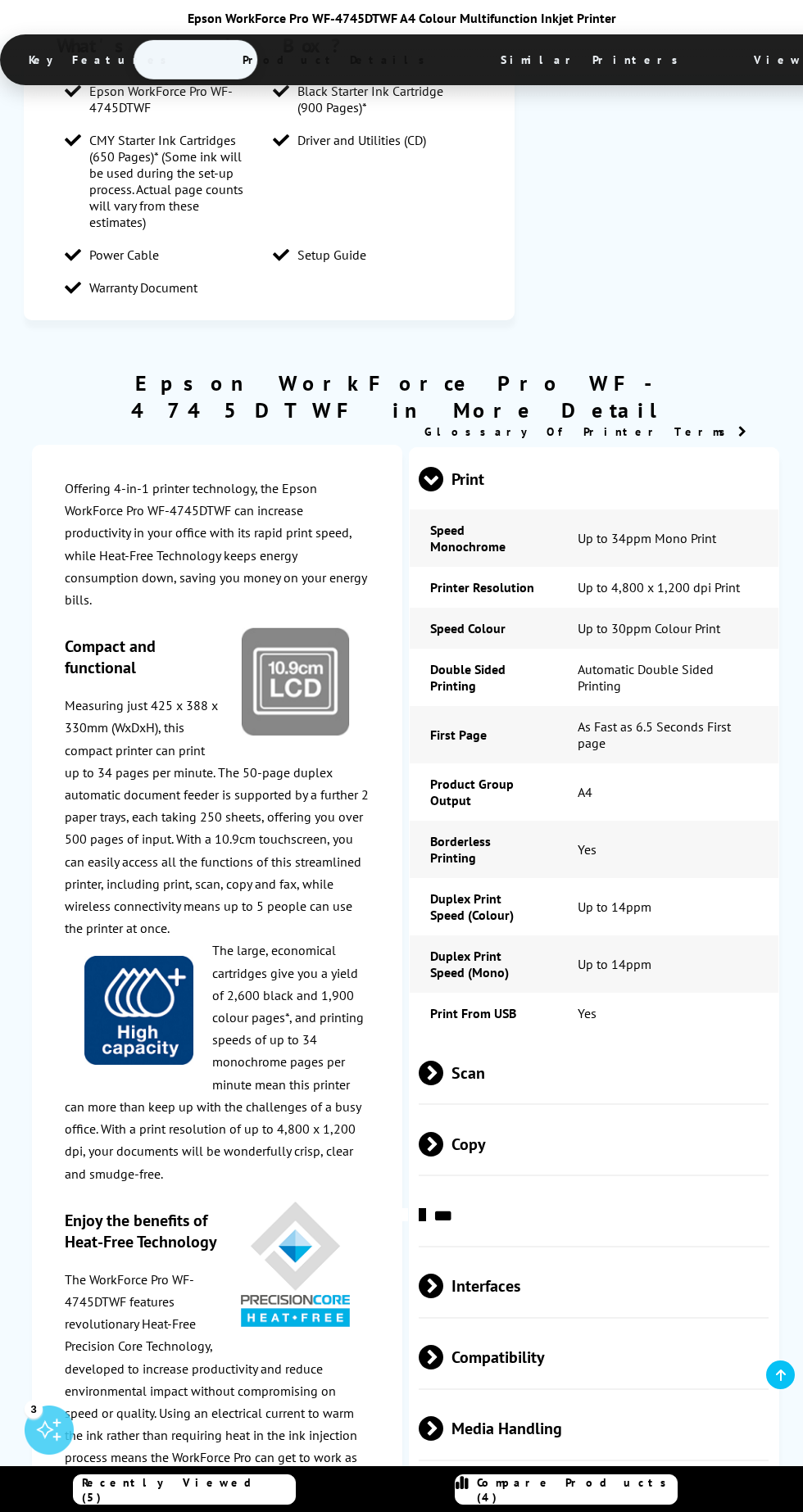
click at [547, 1042] on span "Scan" at bounding box center [594, 1072] width 350 height 61
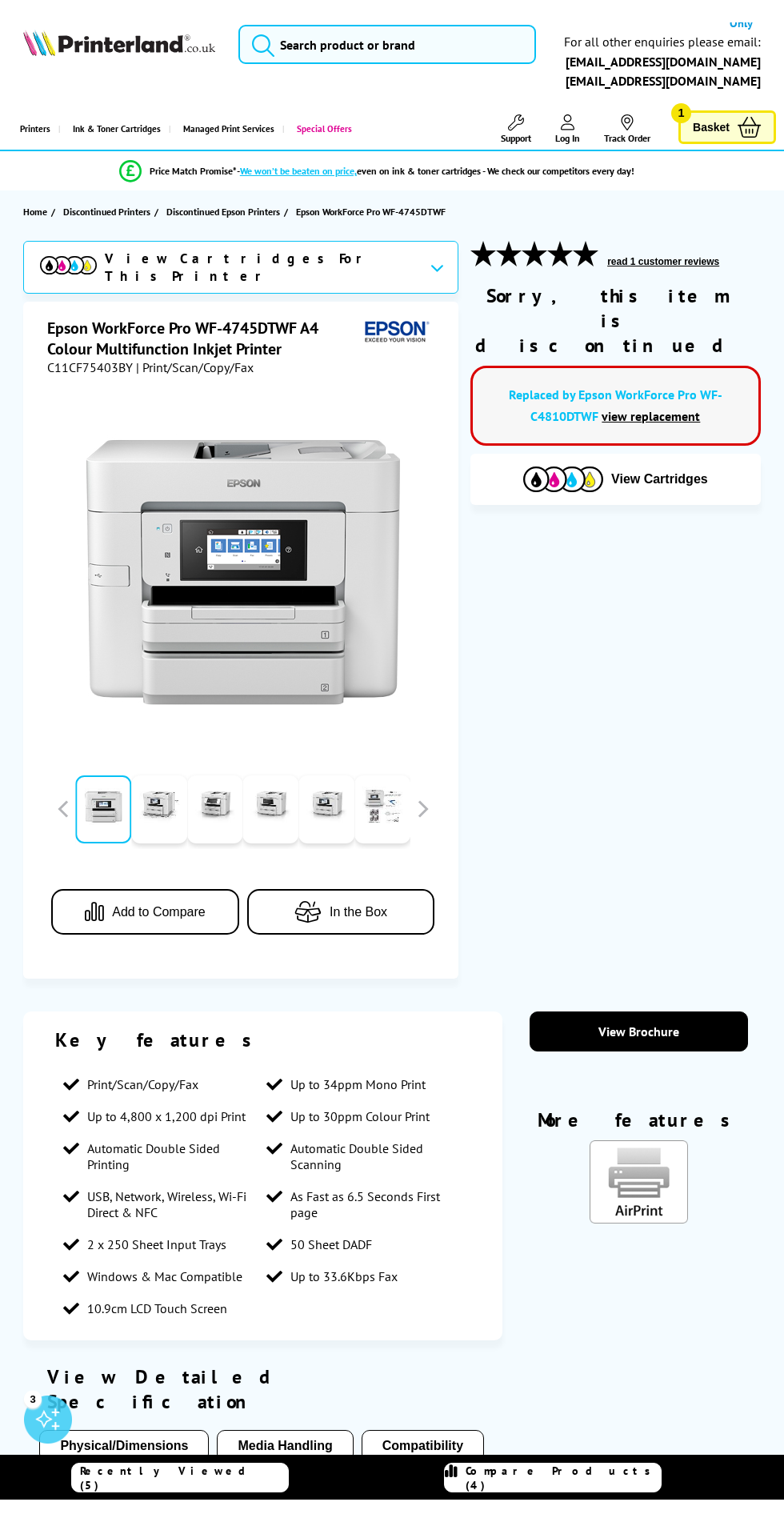
scroll to position [0, 0]
